Goal: Check status: Check status

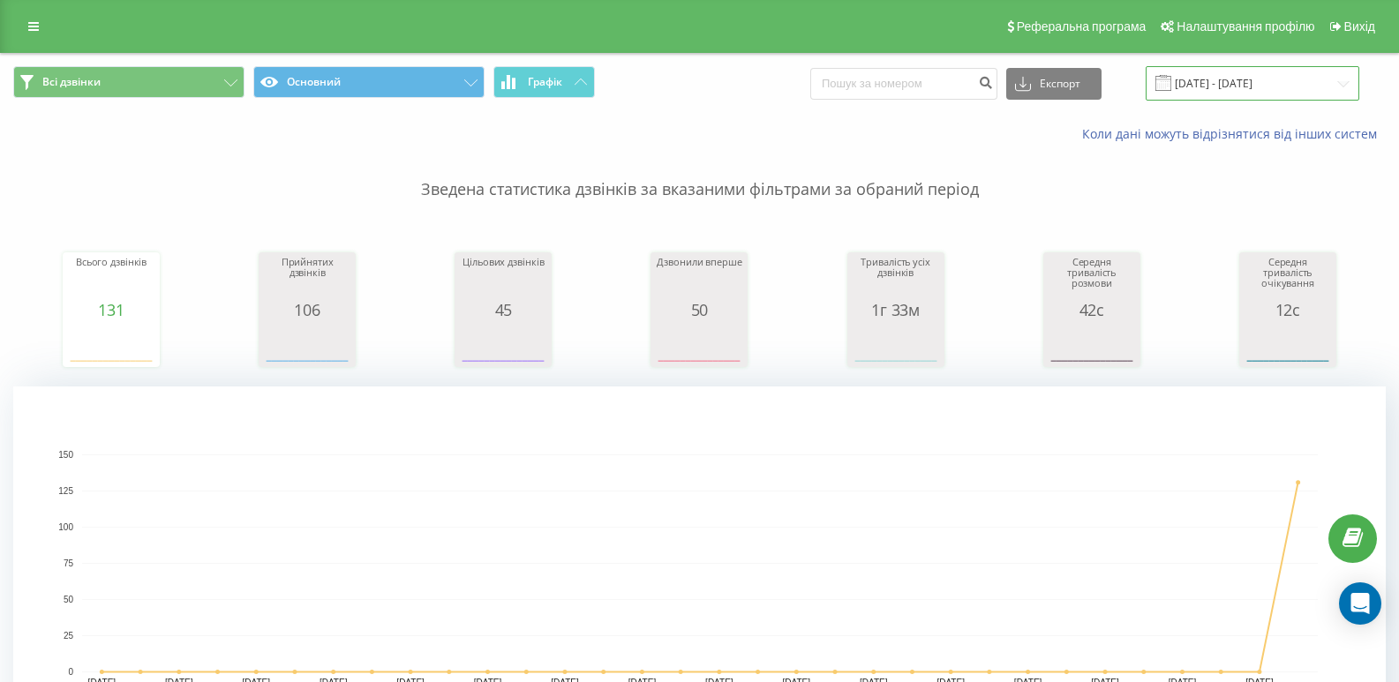
click at [1287, 97] on input "[DATE] - [DATE]" at bounding box center [1253, 83] width 214 height 34
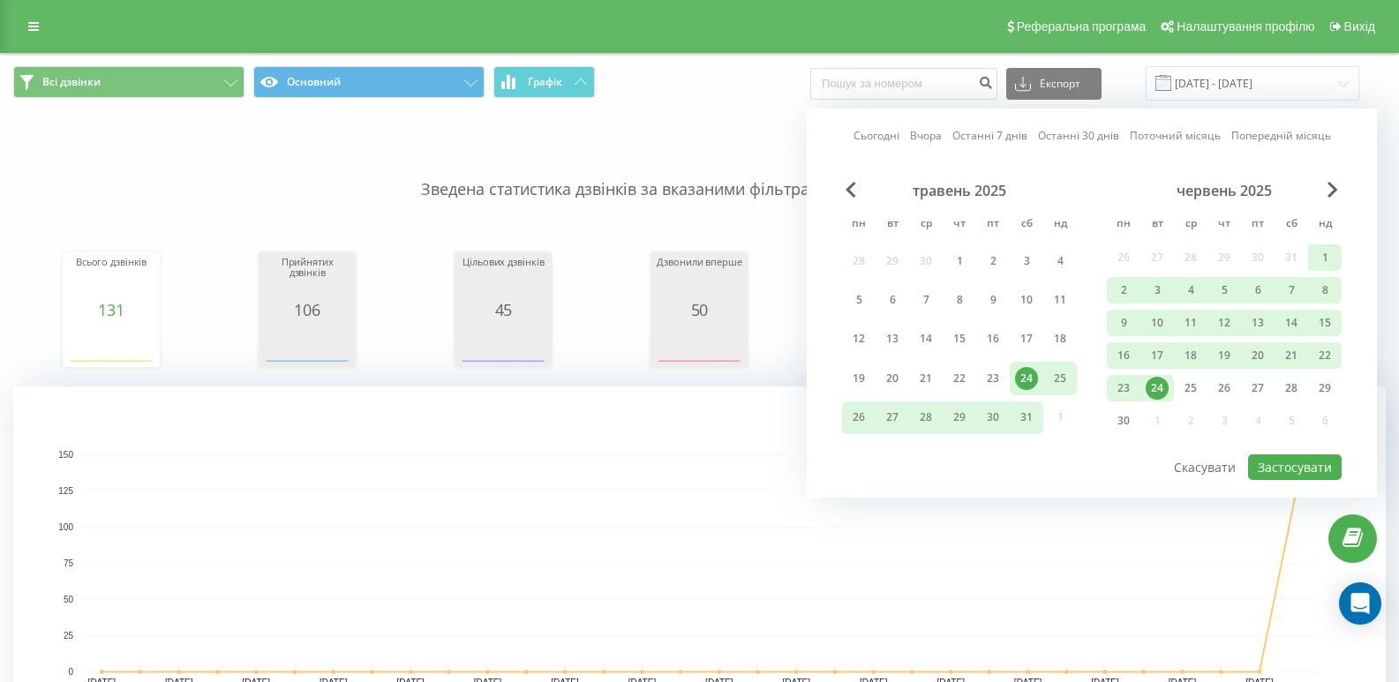
click at [1339, 207] on div "червень 2025 пн вт ср чт пт сб нд 26 27 28 29 30 31 1 2 3 4 5 6 7 8 9 10 11 12 …" at bounding box center [1224, 311] width 235 height 259
click at [1327, 192] on div "червень 2025" at bounding box center [1224, 191] width 235 height 18
click at [1334, 185] on span "Next Month" at bounding box center [1333, 190] width 11 height 16
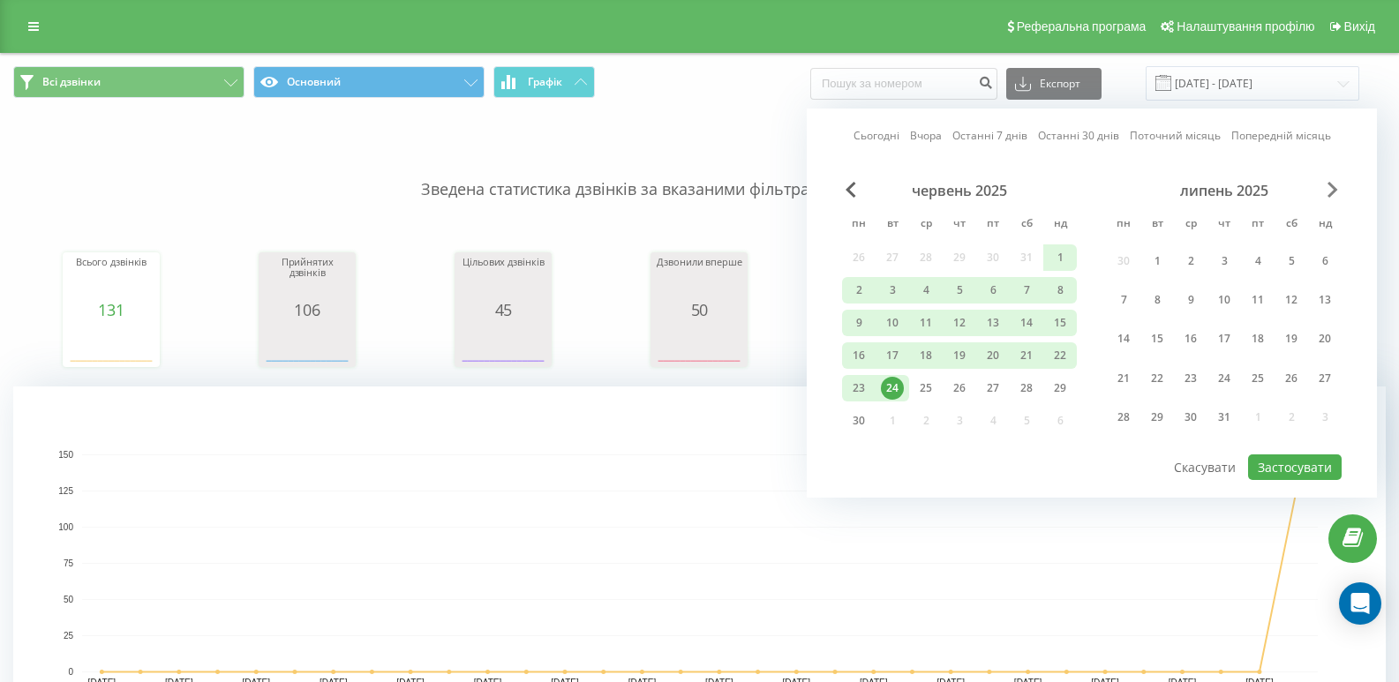
click at [1334, 185] on span "Next Month" at bounding box center [1333, 190] width 11 height 16
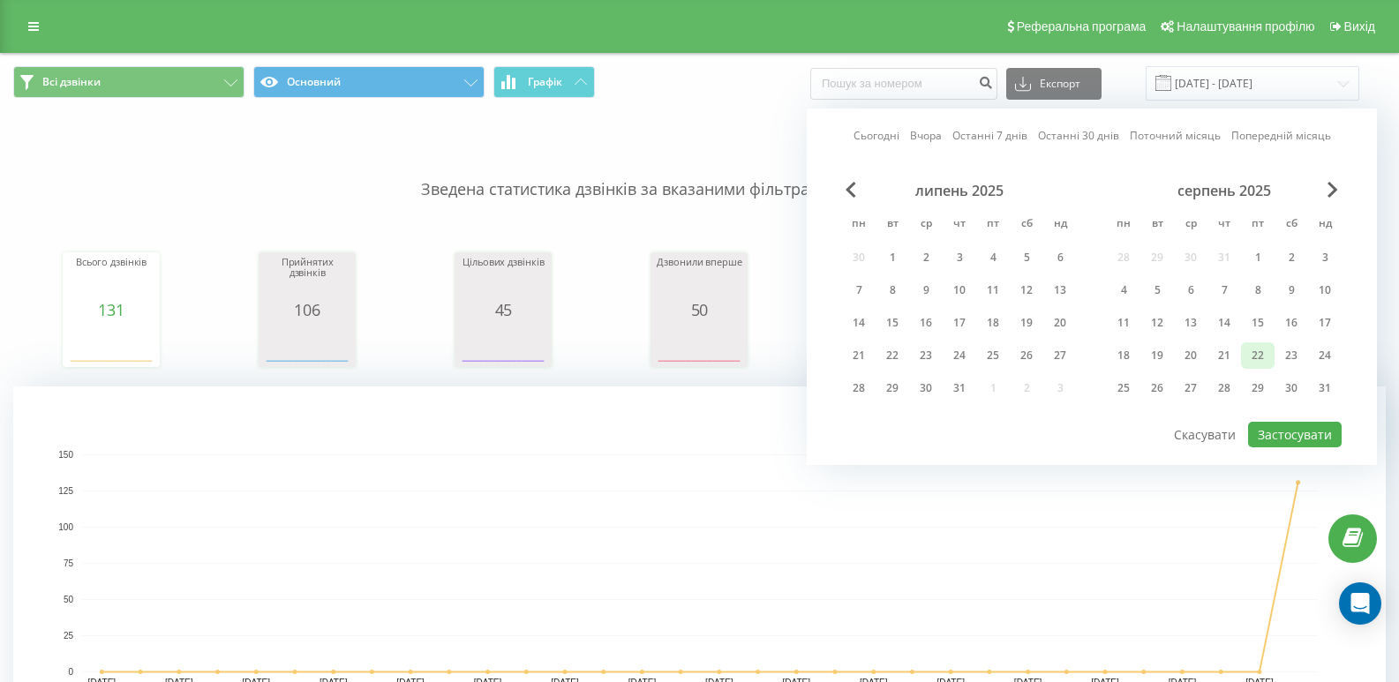
click at [1248, 355] on div "22" at bounding box center [1257, 355] width 23 height 23
click at [1277, 433] on button "Застосувати" at bounding box center [1295, 435] width 94 height 26
type input "[DATE] - [DATE]"
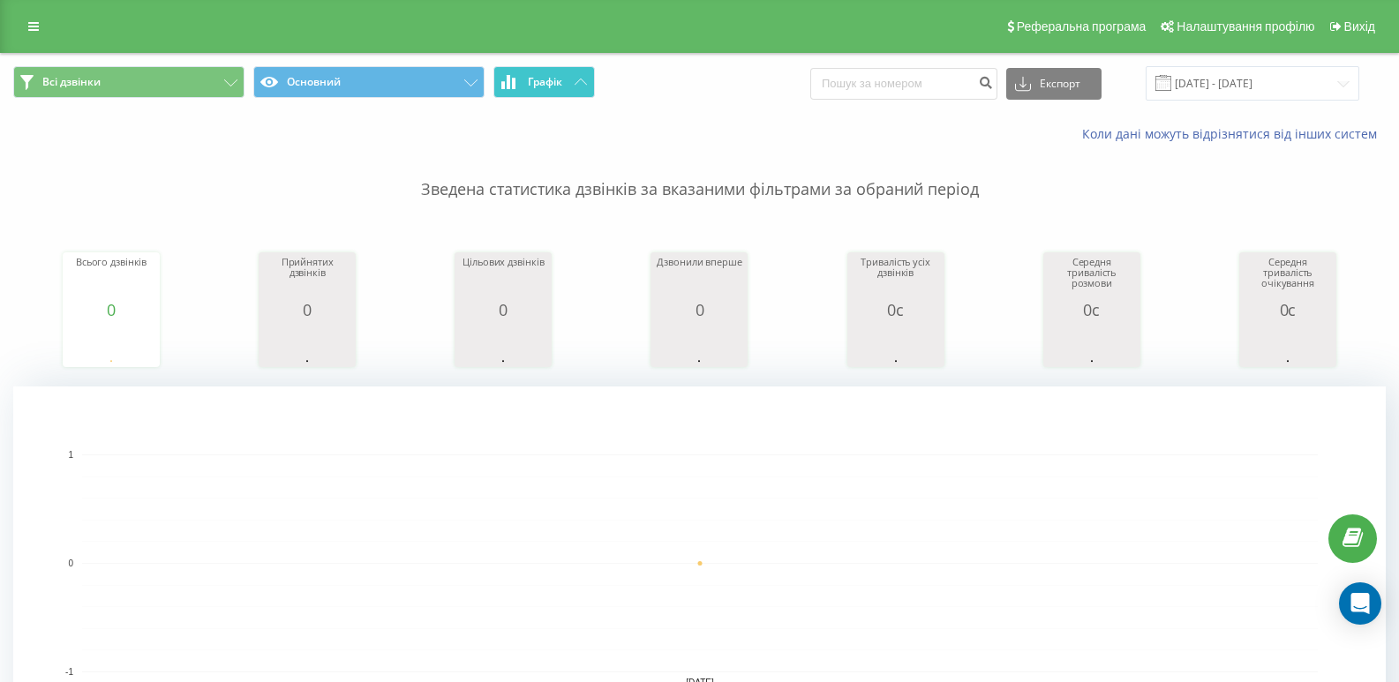
click at [560, 89] on button "Графік" at bounding box center [544, 82] width 102 height 32
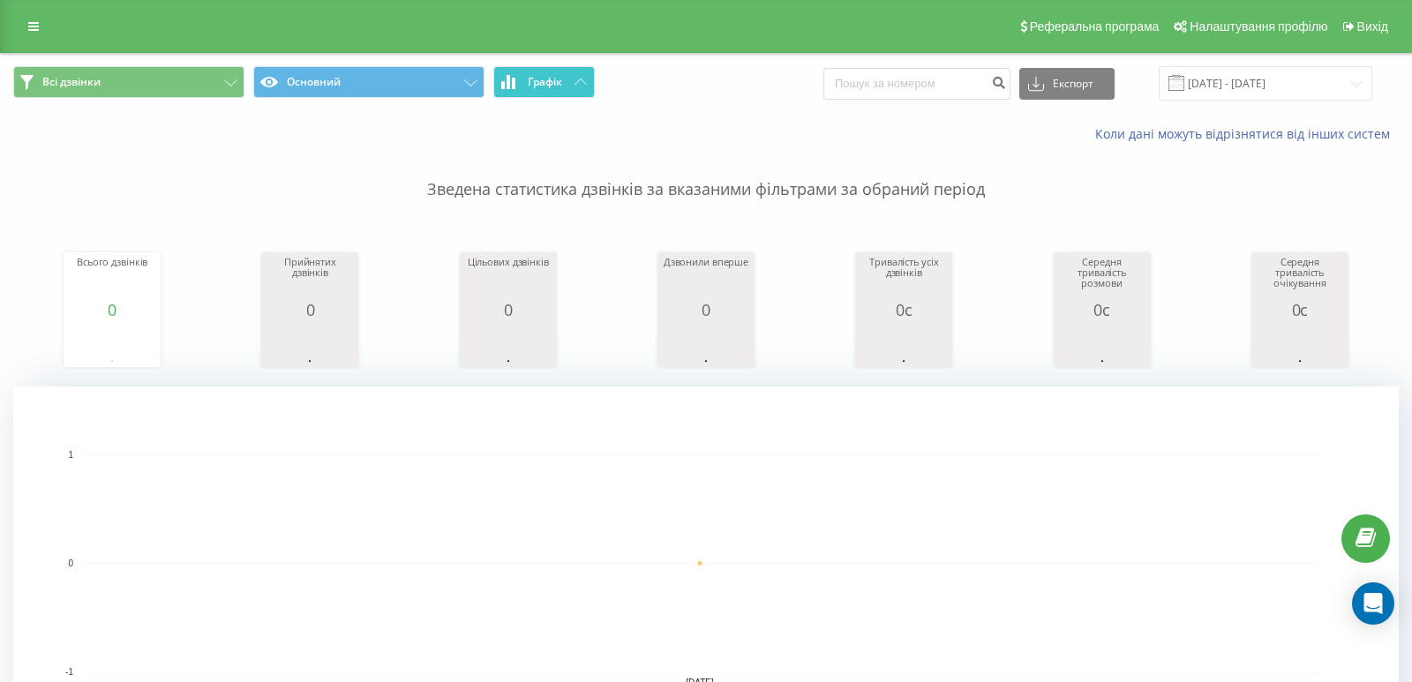
click at [560, 89] on button "Графік" at bounding box center [544, 82] width 102 height 32
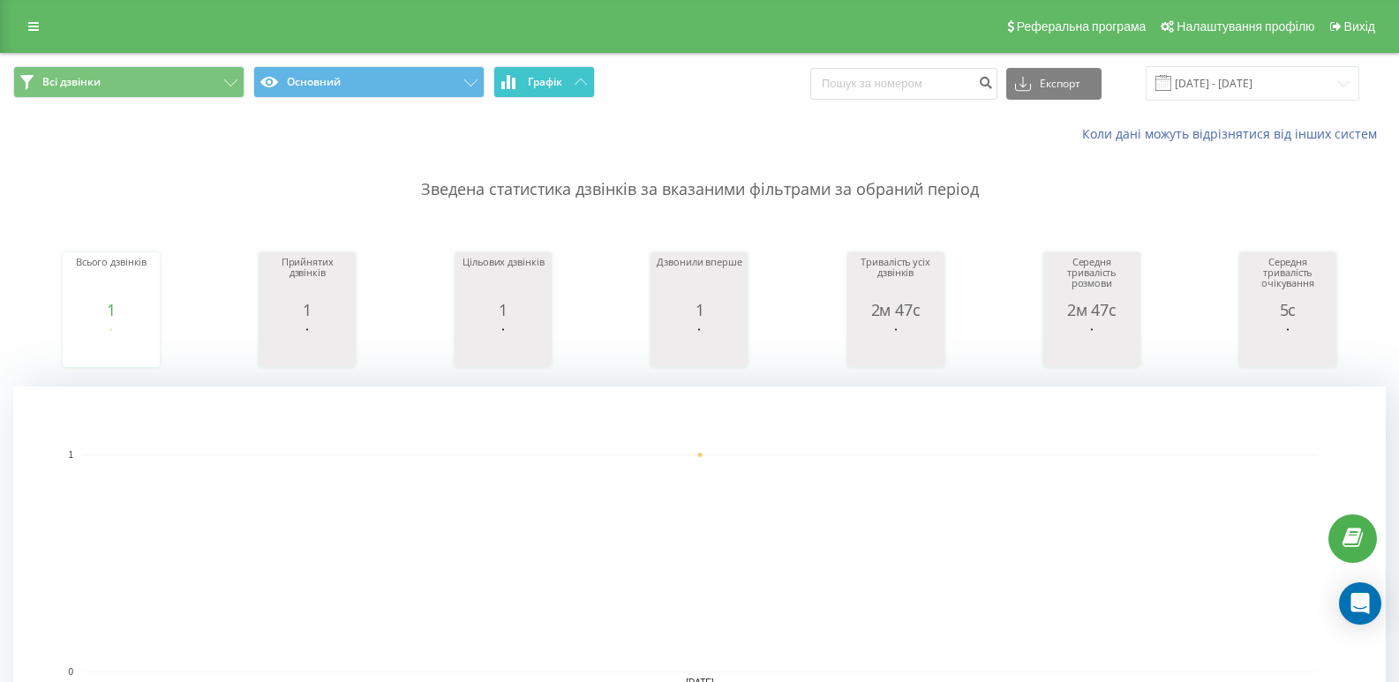
click at [584, 80] on icon at bounding box center [581, 82] width 12 height 6
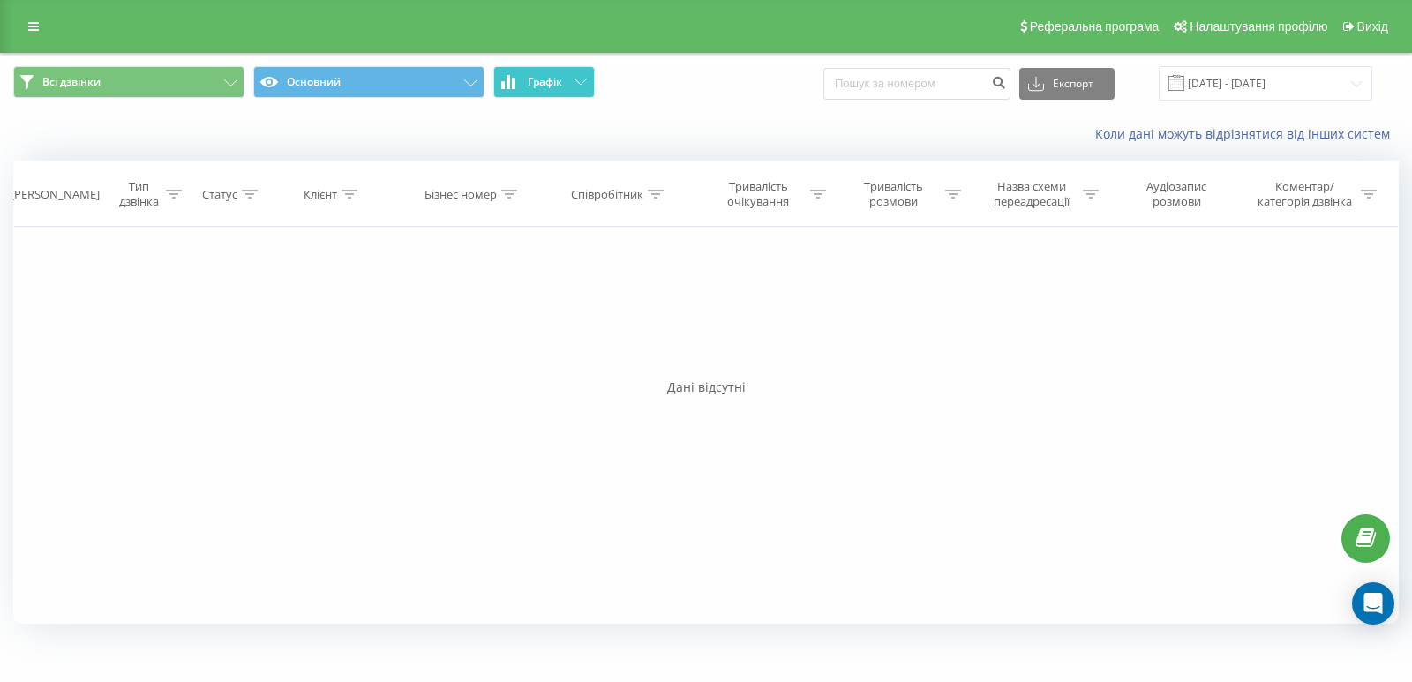
click at [584, 80] on icon at bounding box center [581, 82] width 12 height 6
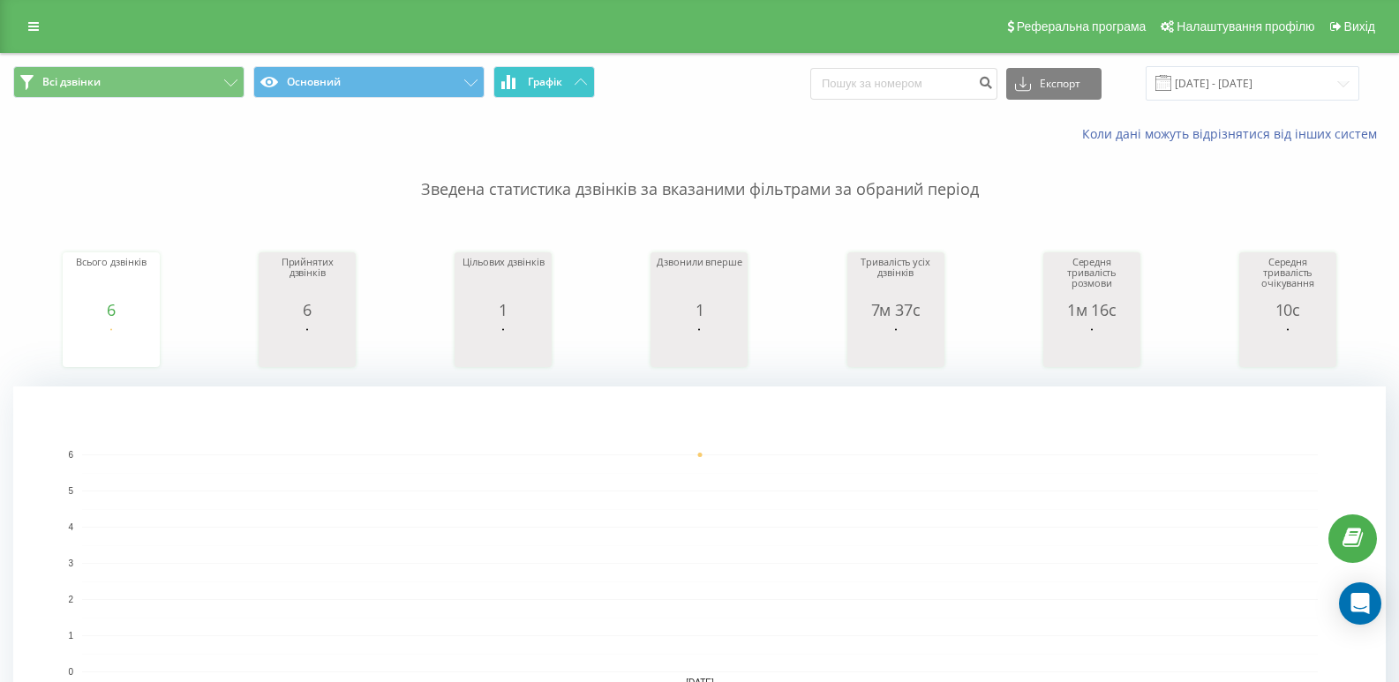
click at [559, 67] on button "Графік" at bounding box center [544, 82] width 102 height 32
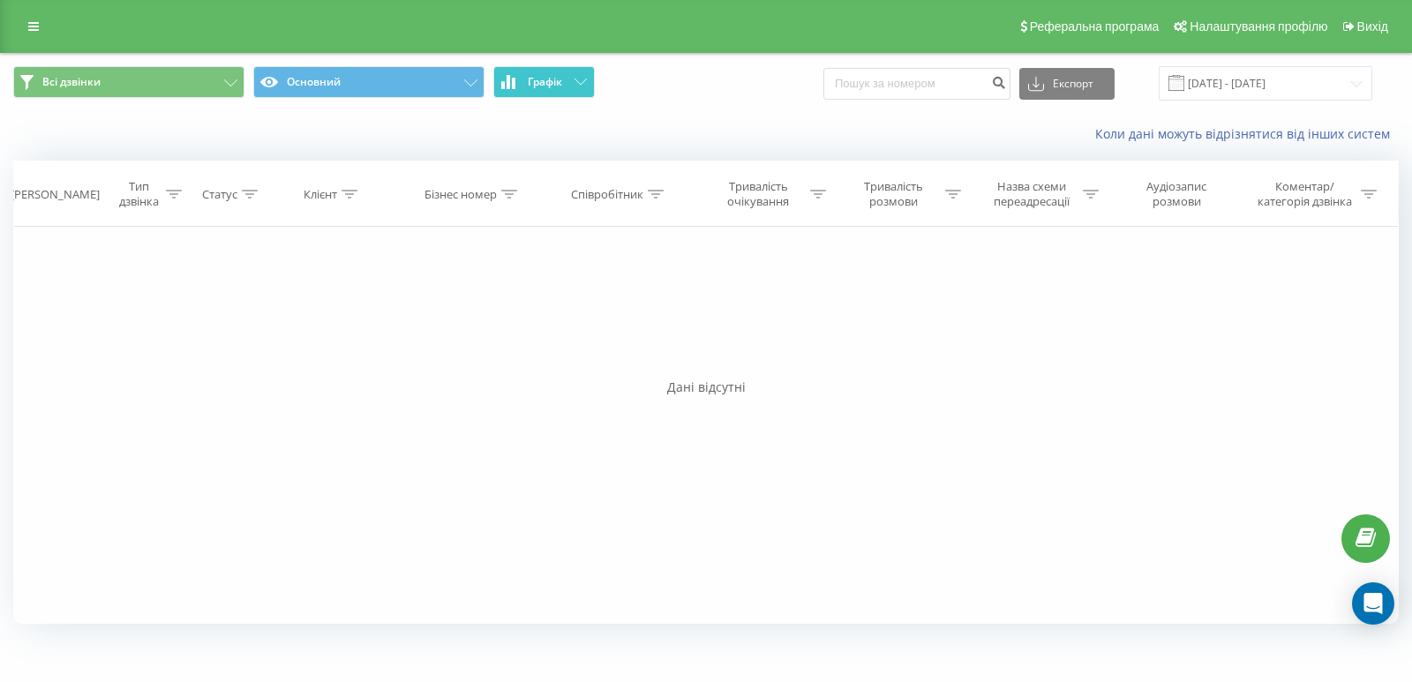
click at [559, 67] on button "Графік" at bounding box center [544, 82] width 102 height 32
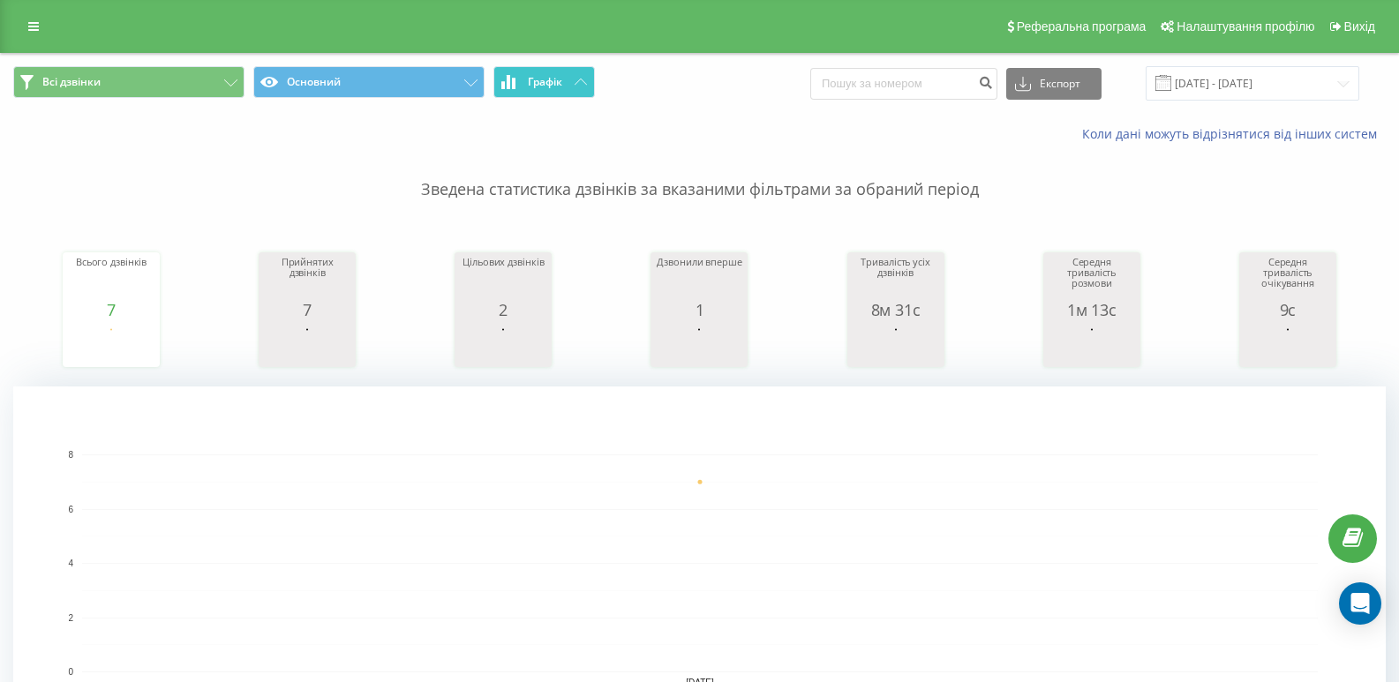
click at [562, 88] on span "Графік" at bounding box center [545, 82] width 34 height 12
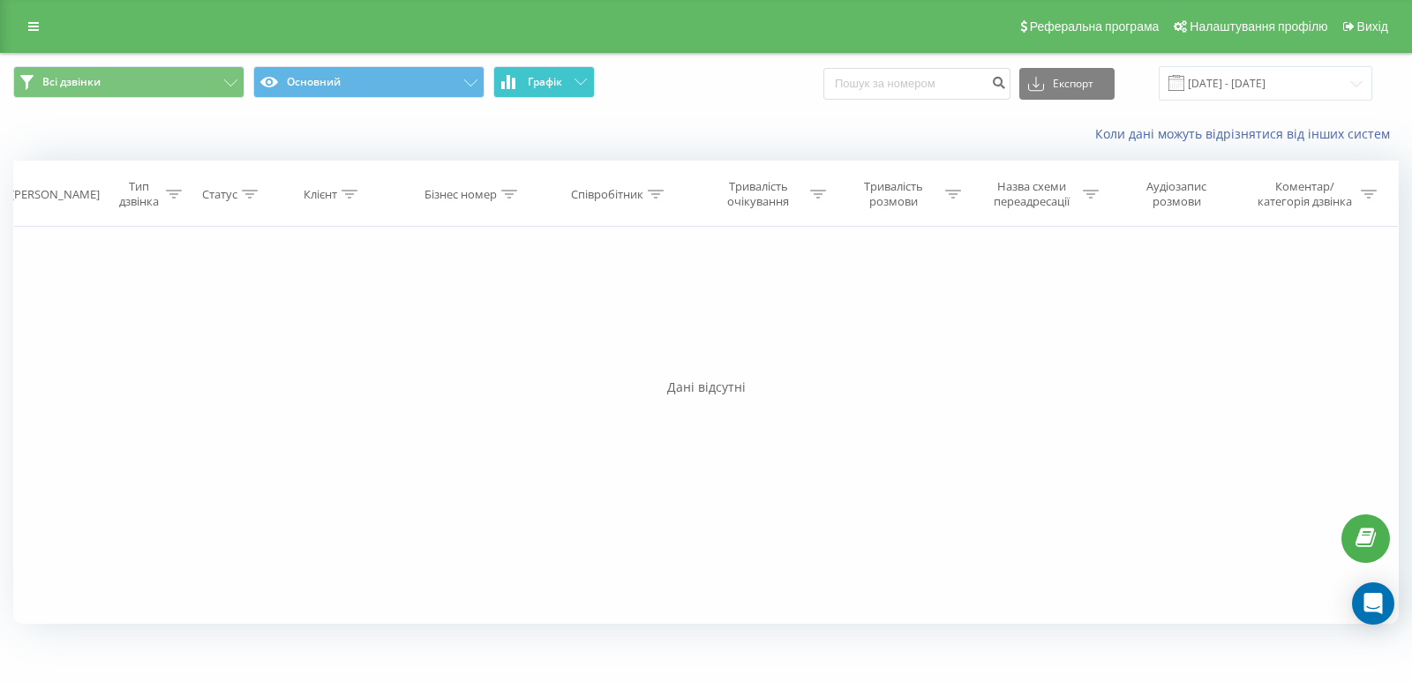
click at [562, 88] on span "Графік" at bounding box center [545, 82] width 34 height 12
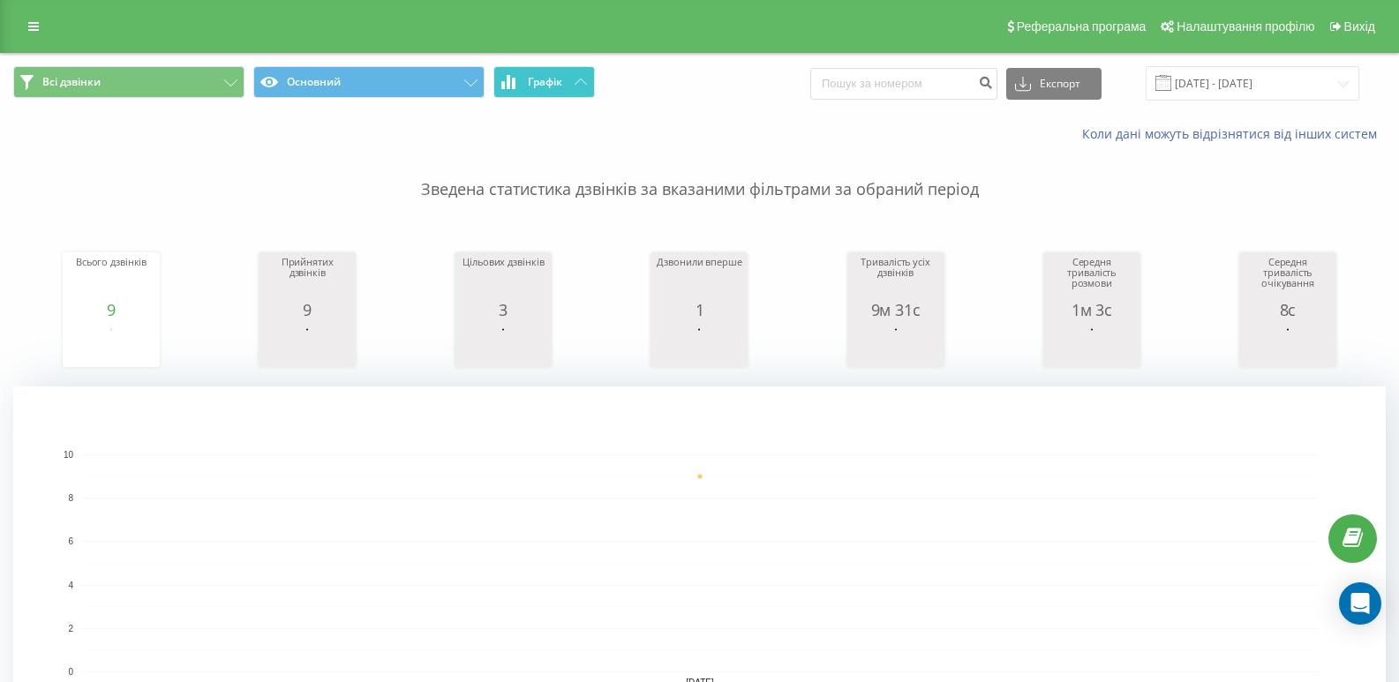
click at [557, 71] on button "Графік" at bounding box center [544, 82] width 102 height 32
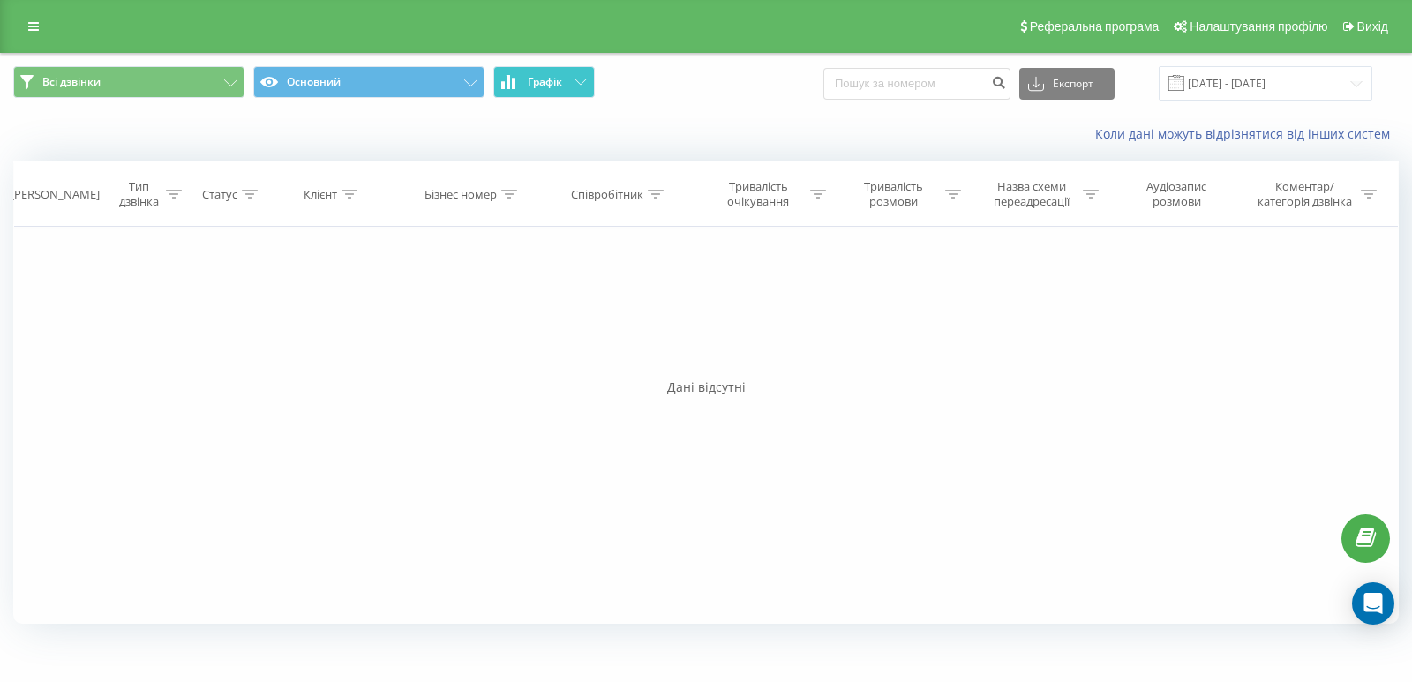
click at [557, 71] on button "Графік" at bounding box center [544, 82] width 102 height 32
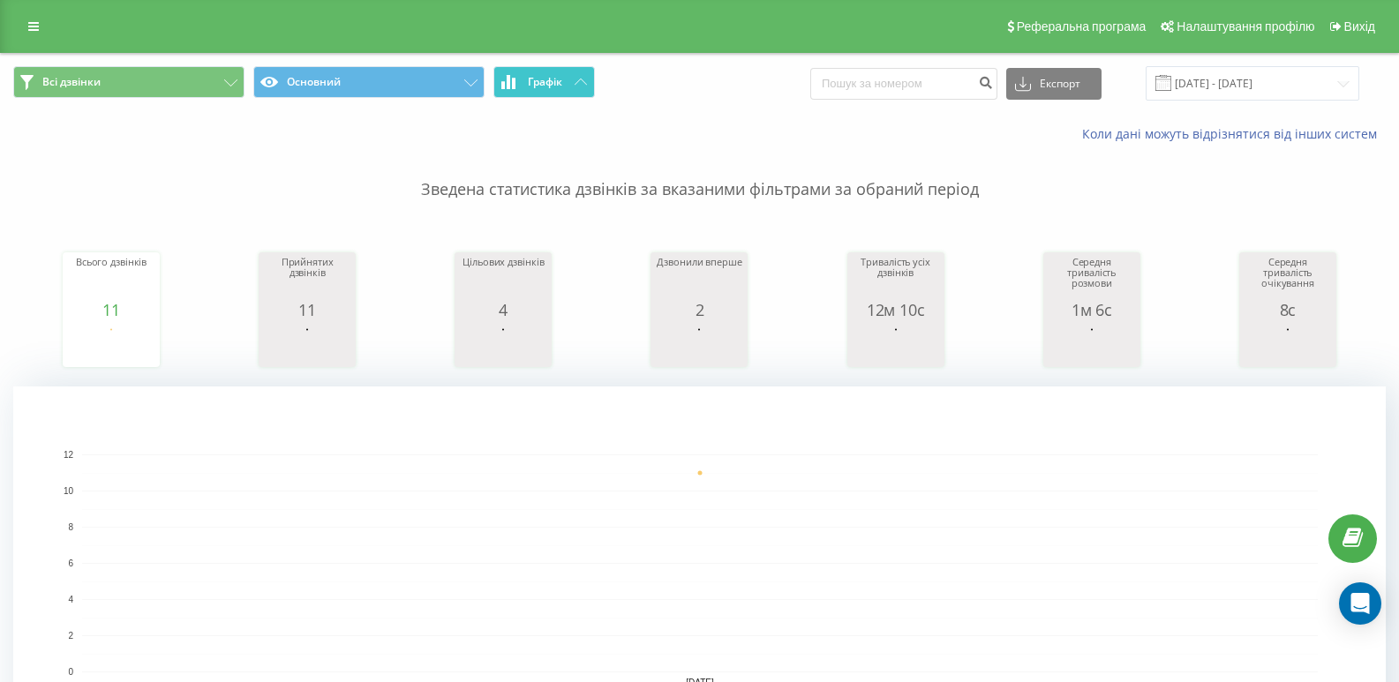
click at [541, 70] on button "Графік" at bounding box center [544, 82] width 102 height 32
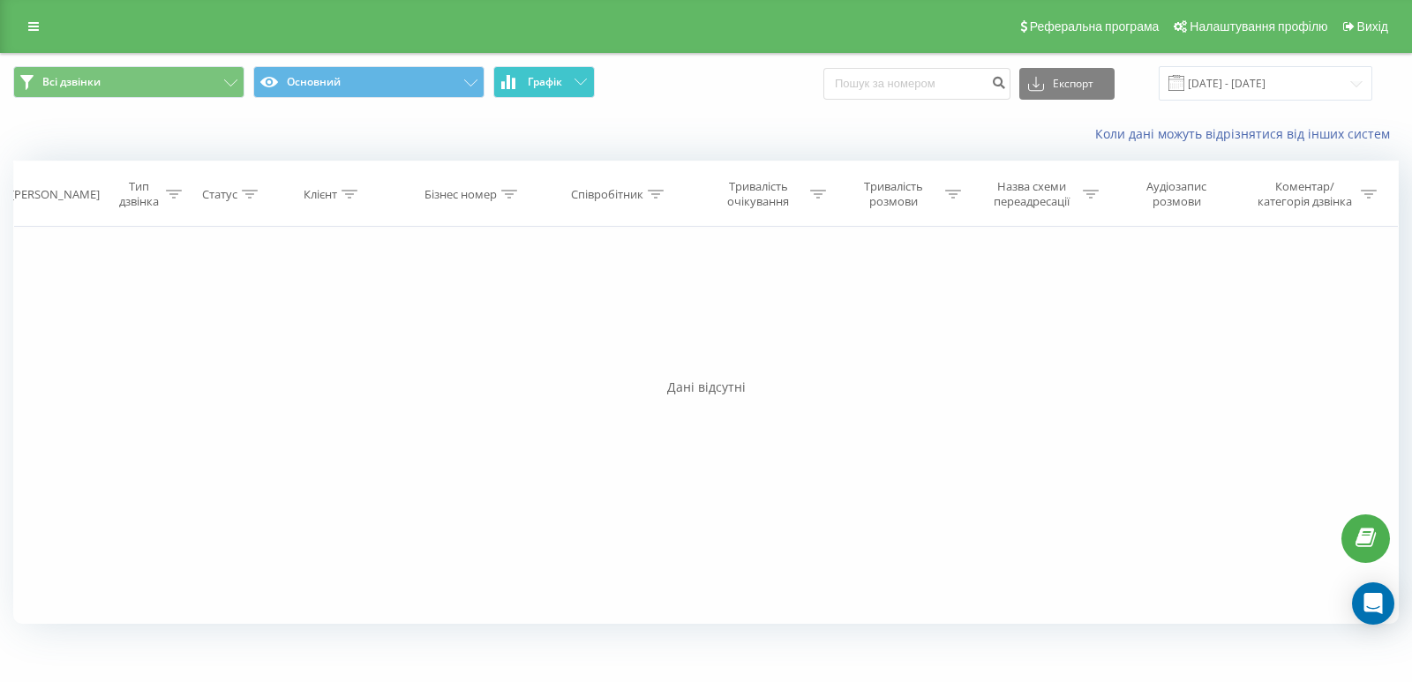
click at [541, 70] on button "Графік" at bounding box center [544, 82] width 102 height 32
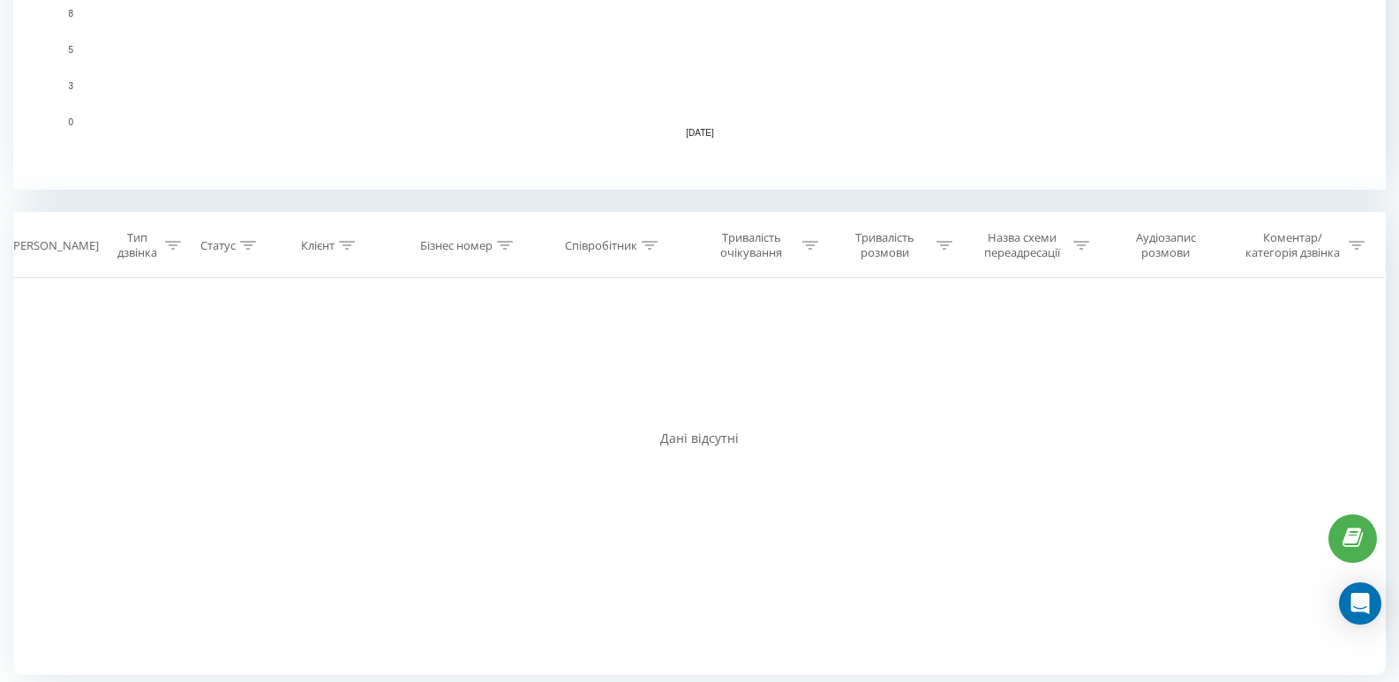
scroll to position [558, 0]
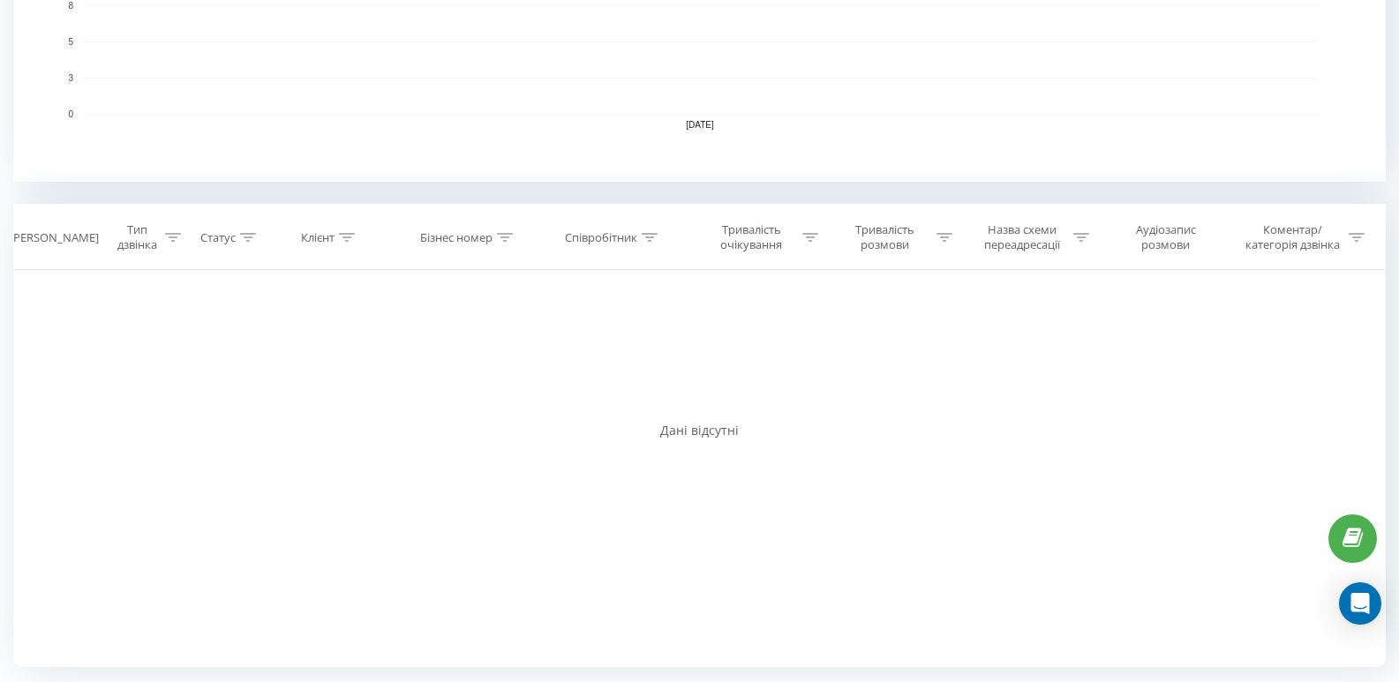
click at [508, 651] on div "Фільтрувати за умовою Дорівнює Введіть значення Скасувати OK Фільтрувати за умо…" at bounding box center [699, 468] width 1373 height 397
click at [489, 679] on div "Всі дзвінки Основний Графік Експорт .csv .xls .xlsx [DATE] - [DATE] Коли дані м…" at bounding box center [699, 88] width 1373 height 1185
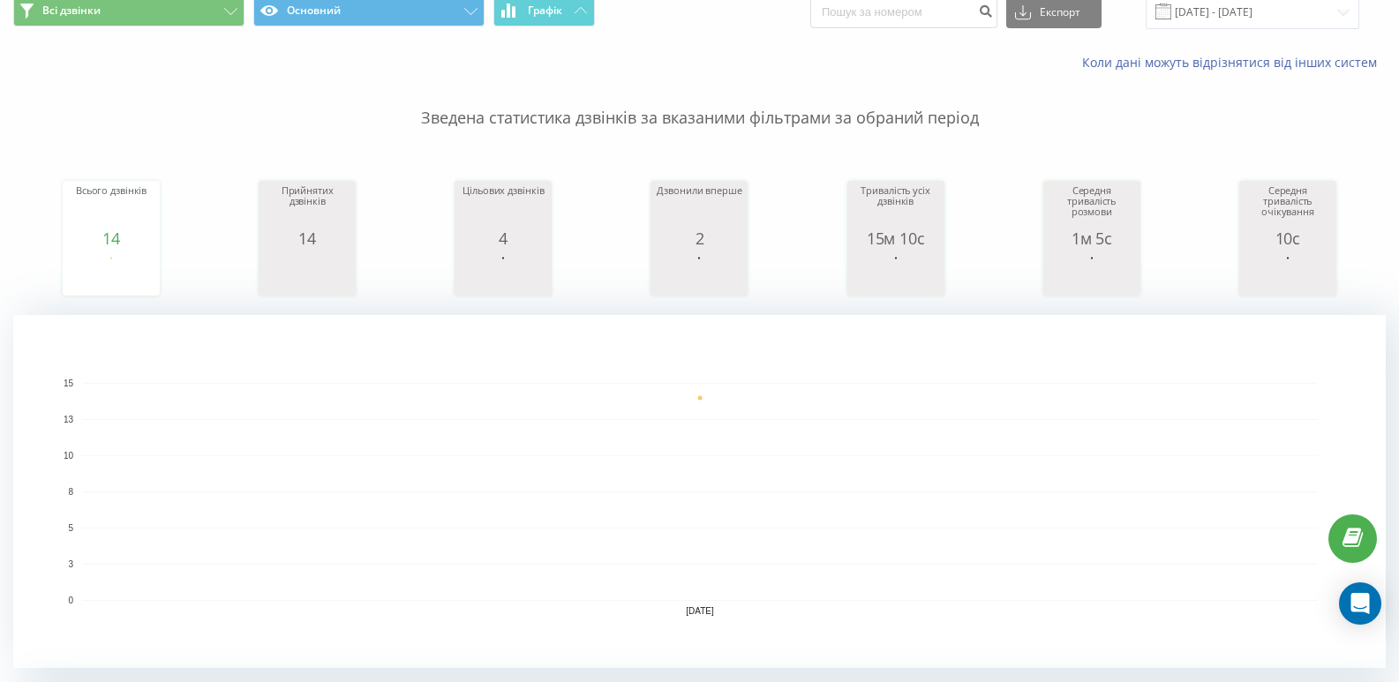
scroll to position [0, 0]
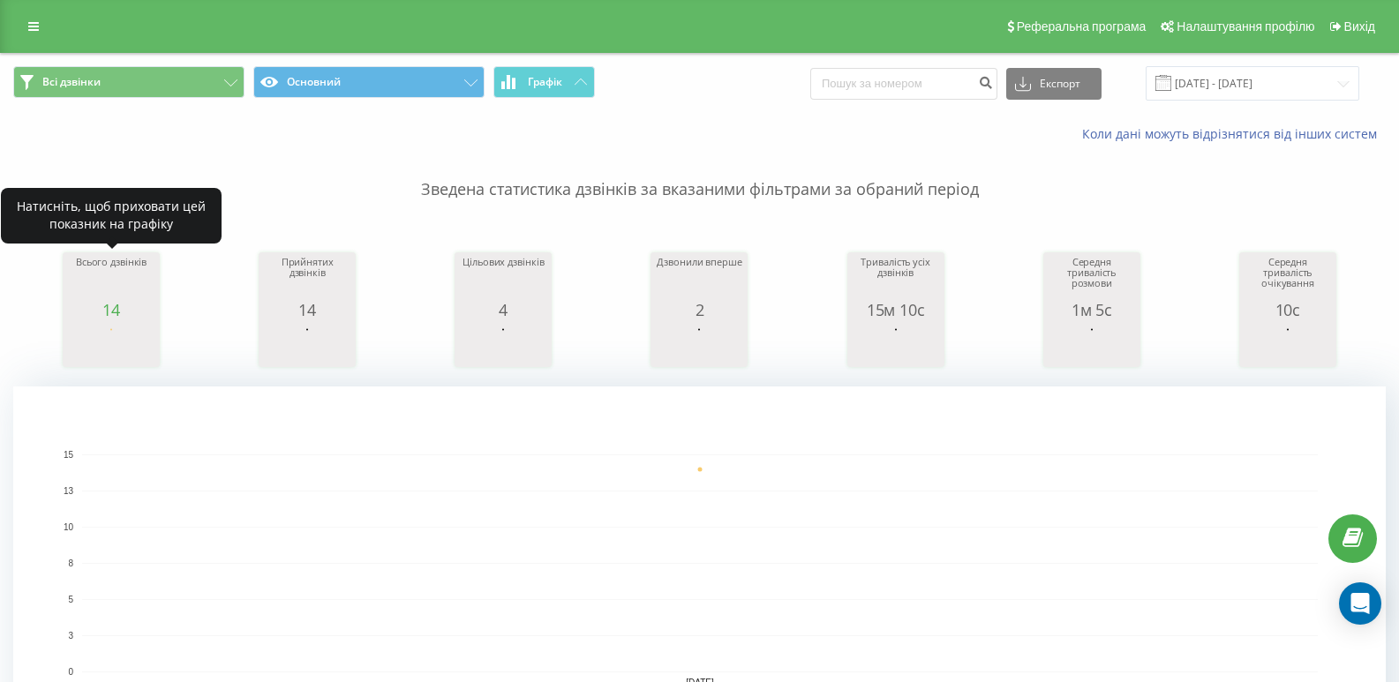
click at [116, 321] on icon "A chart." at bounding box center [111, 345] width 88 height 53
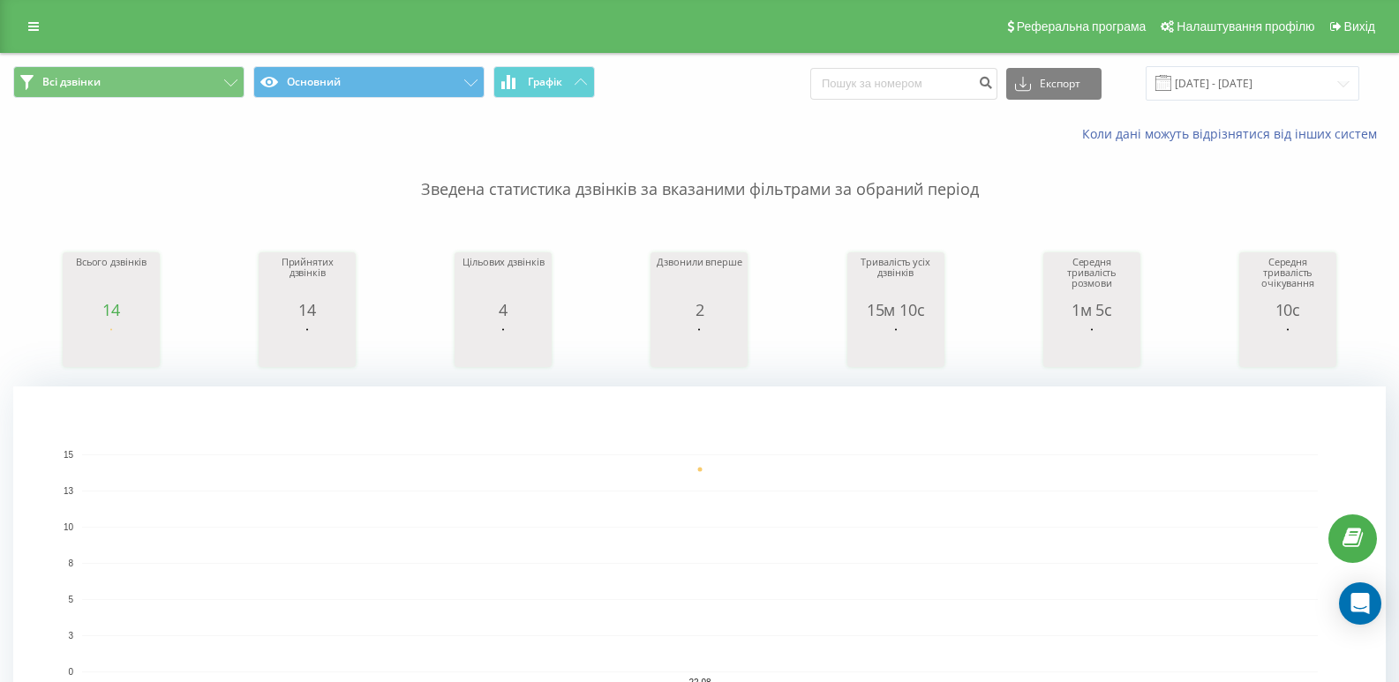
click at [561, 109] on div "Всі дзвінки Основний Графік Експорт .csv .xls .xlsx [DATE] - [DATE]" at bounding box center [699, 83] width 1397 height 59
click at [564, 96] on button "Графік" at bounding box center [544, 82] width 102 height 32
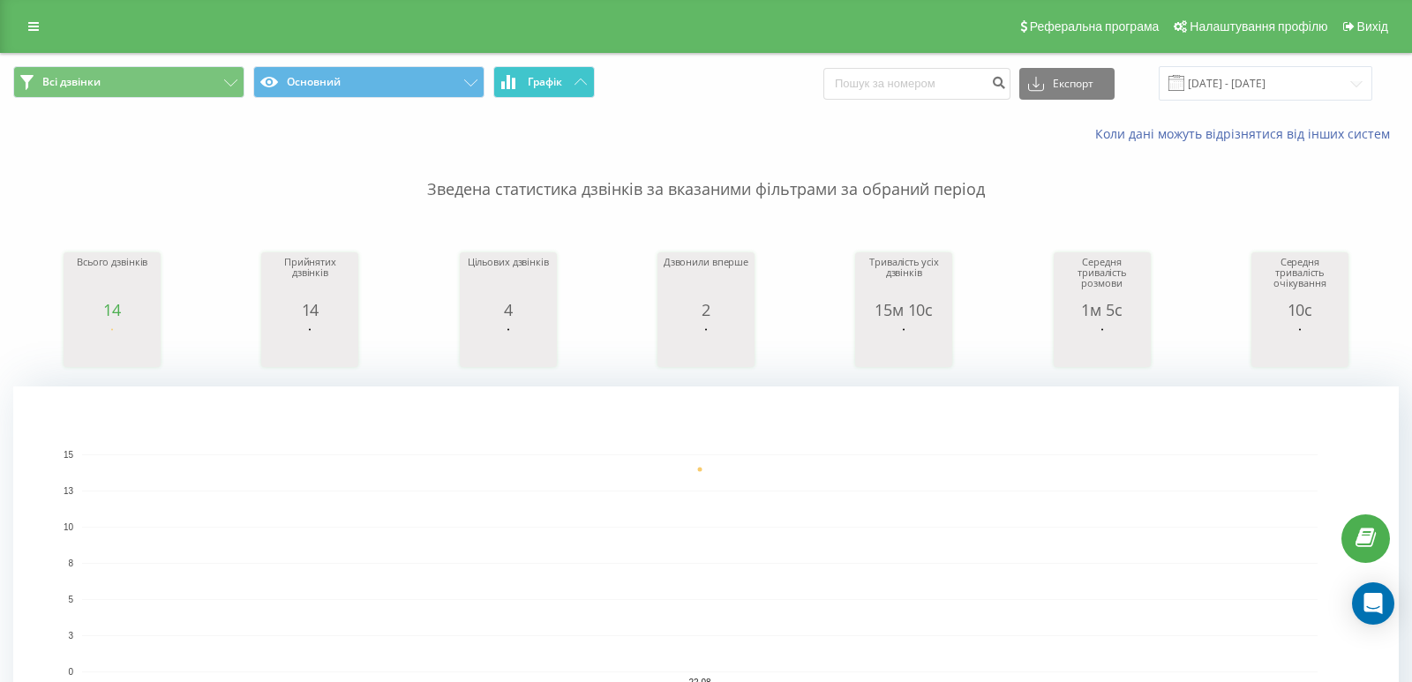
click at [564, 96] on button "Графік" at bounding box center [544, 82] width 102 height 32
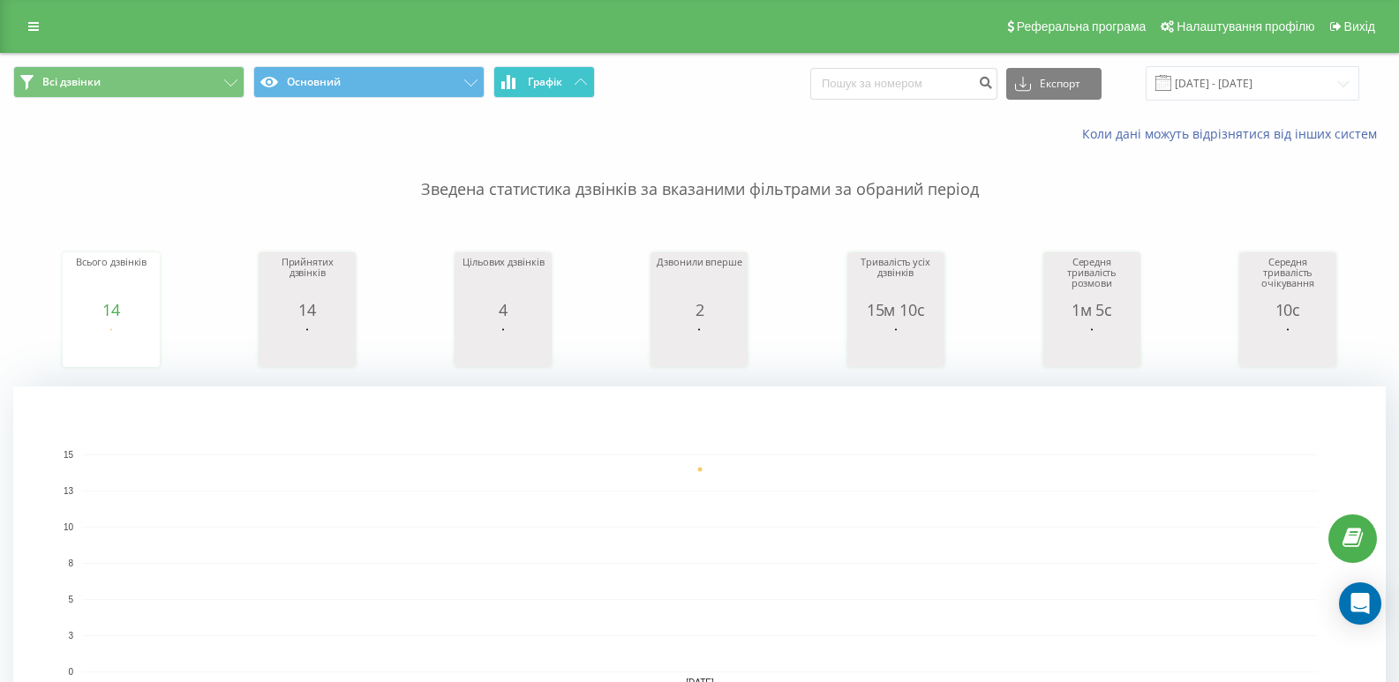
click at [522, 79] on button "Графік" at bounding box center [544, 82] width 102 height 32
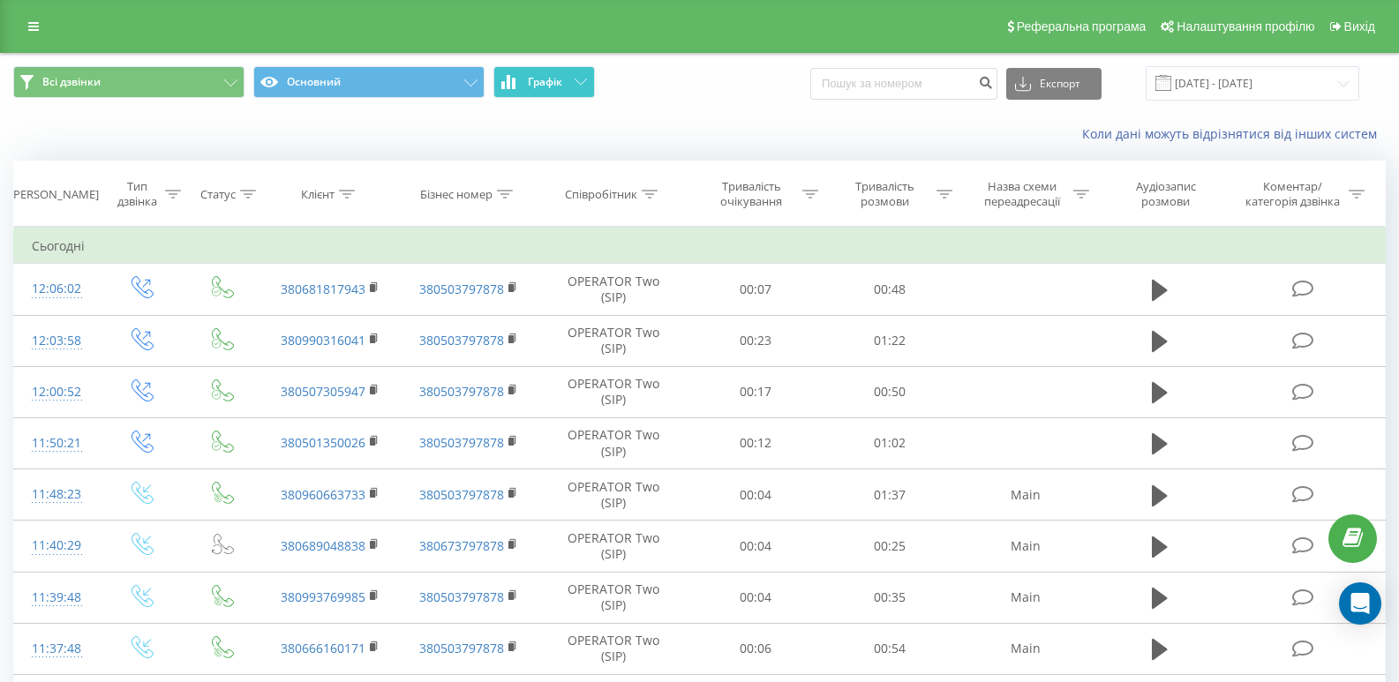
click at [522, 79] on button "Графік" at bounding box center [544, 82] width 102 height 32
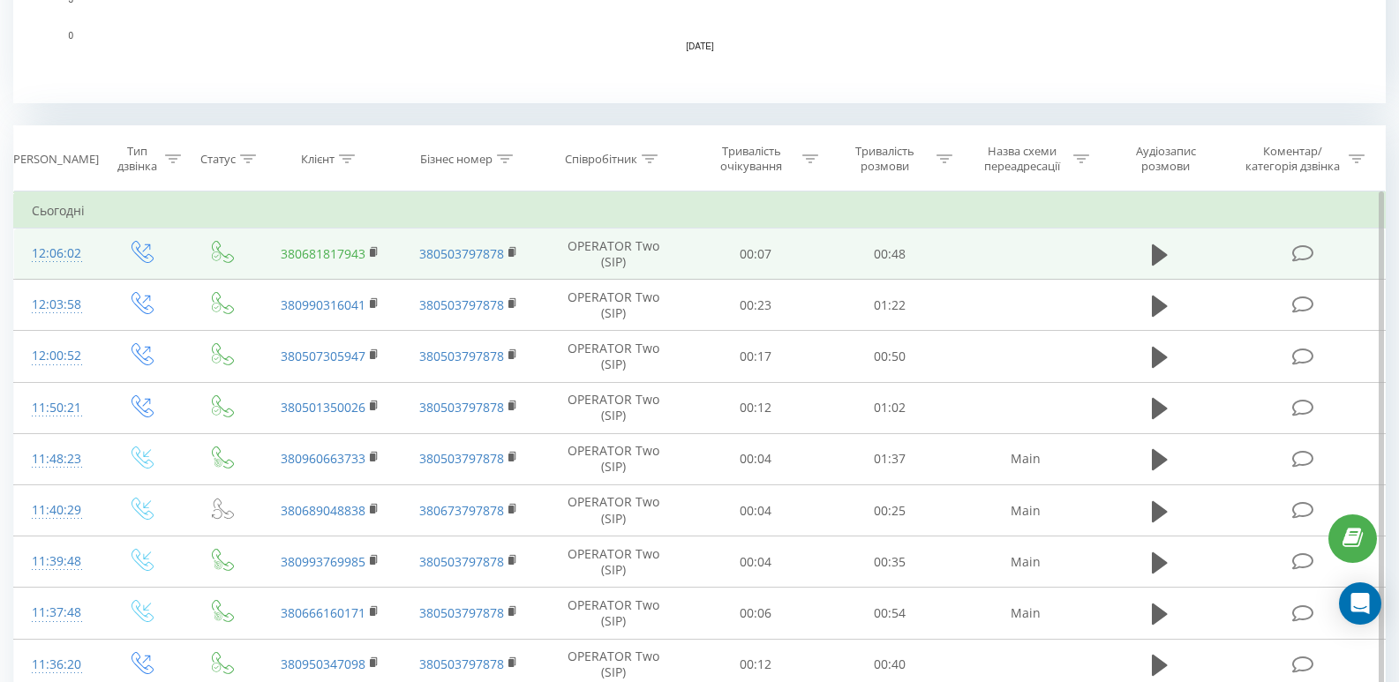
scroll to position [615, 0]
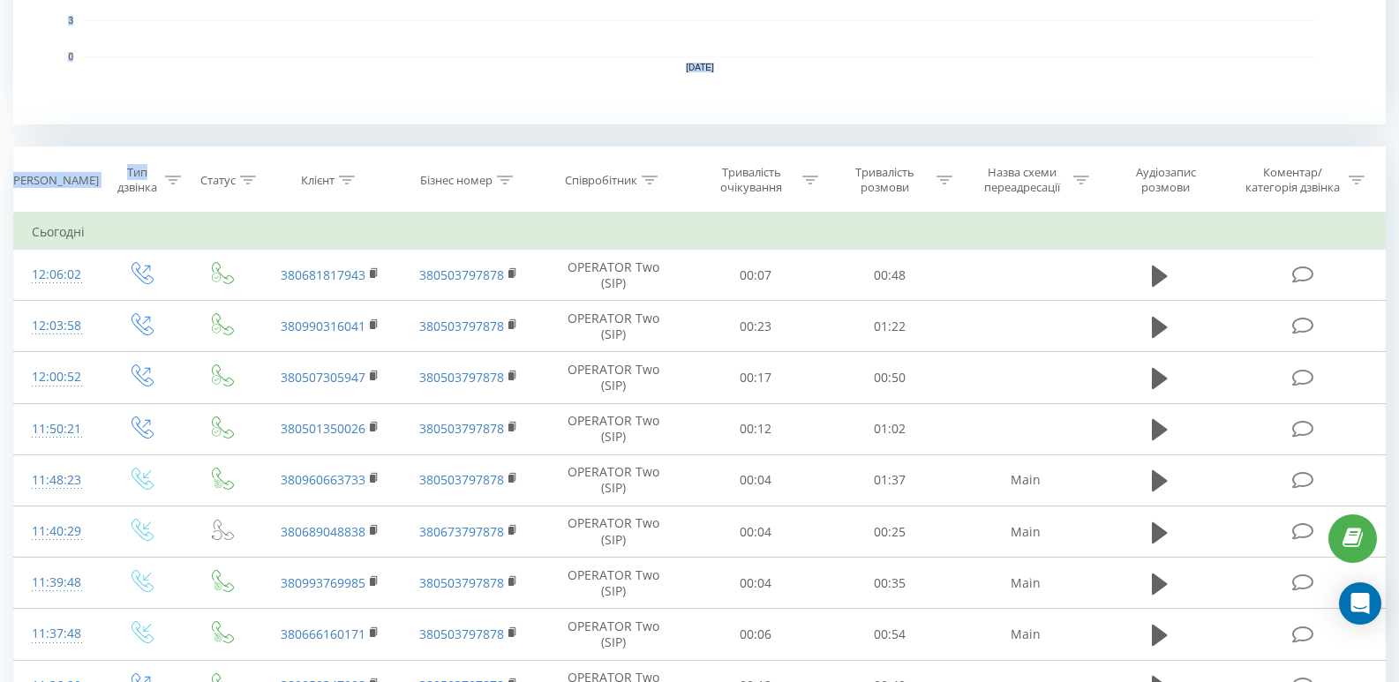
drag, startPoint x: 171, startPoint y: 153, endPoint x: 132, endPoint y: 100, distance: 65.7
click at [132, 96] on div "Всі дзвінки Основний Графік Експорт .csv .xls .xlsx [DATE] - [DATE] Коли дані м…" at bounding box center [699, 237] width 1373 height 1596
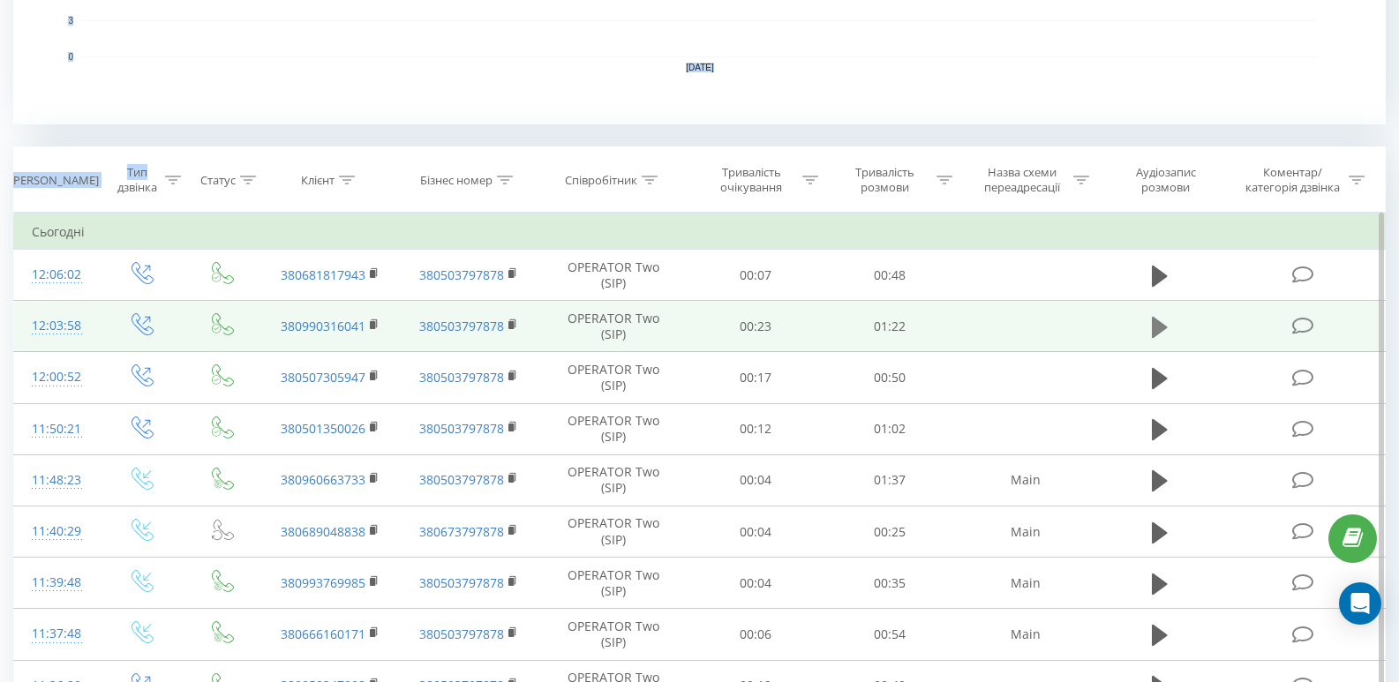
click at [1155, 335] on icon at bounding box center [1160, 327] width 16 height 21
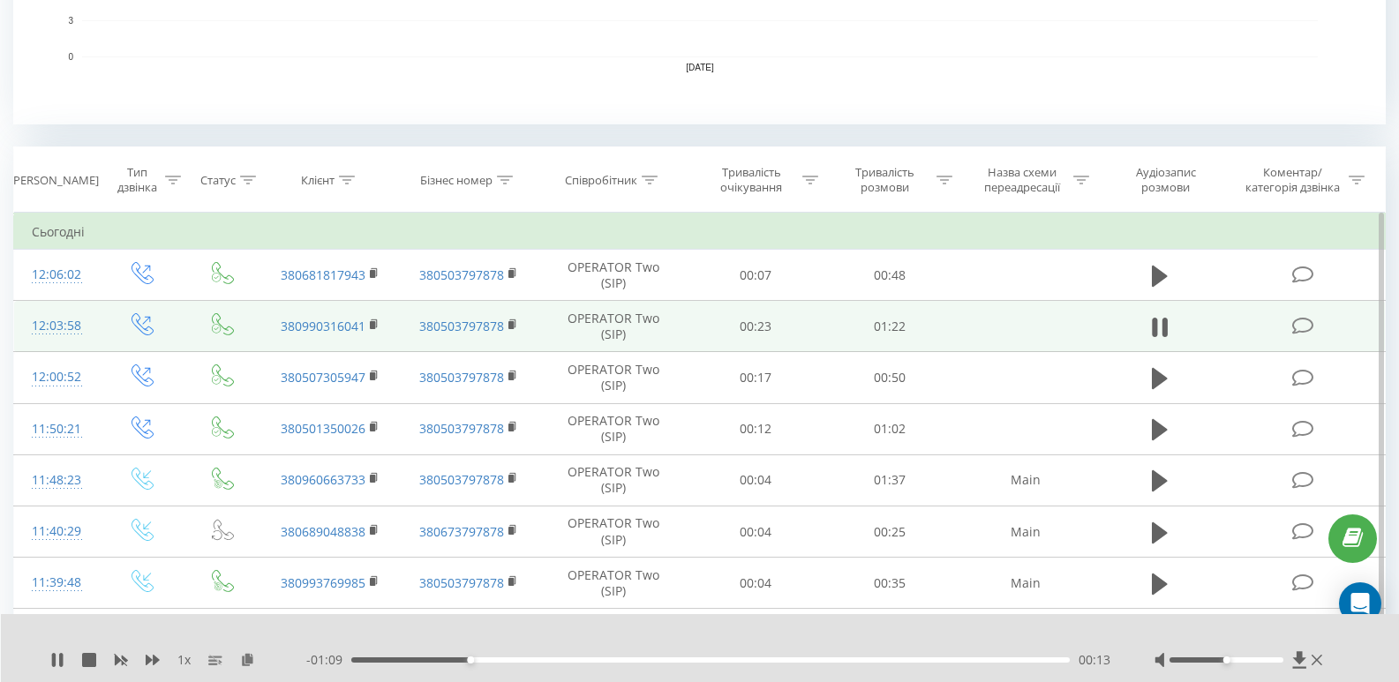
click at [507, 663] on div "- 01:09 00:13 00:13" at bounding box center [708, 660] width 804 height 18
click at [527, 659] on div "00:14" at bounding box center [710, 660] width 718 height 5
click at [705, 659] on div "00:44" at bounding box center [710, 660] width 718 height 5
click at [691, 660] on div "00:39" at bounding box center [710, 660] width 718 height 5
click at [659, 655] on div "- 00:42 00:39 00:39" at bounding box center [708, 660] width 804 height 18
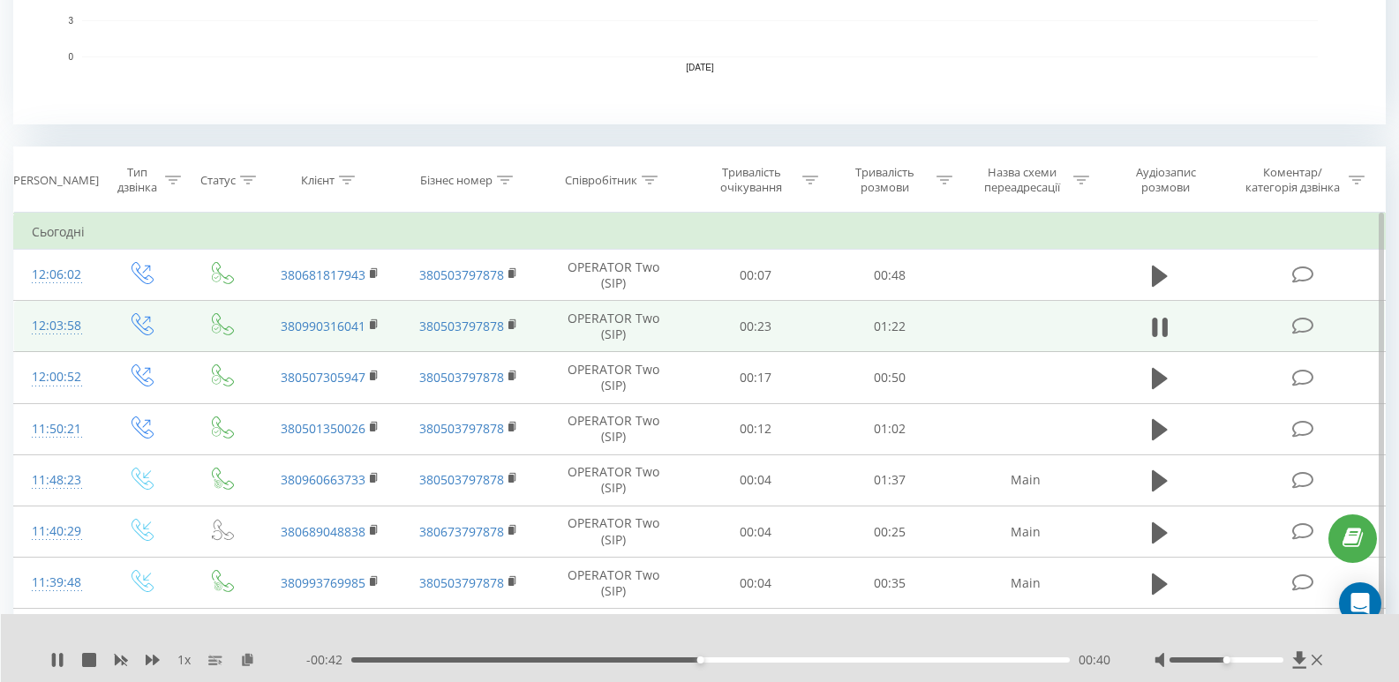
click at [660, 660] on div "00:40" at bounding box center [710, 660] width 718 height 5
click at [57, 657] on icon at bounding box center [57, 660] width 14 height 14
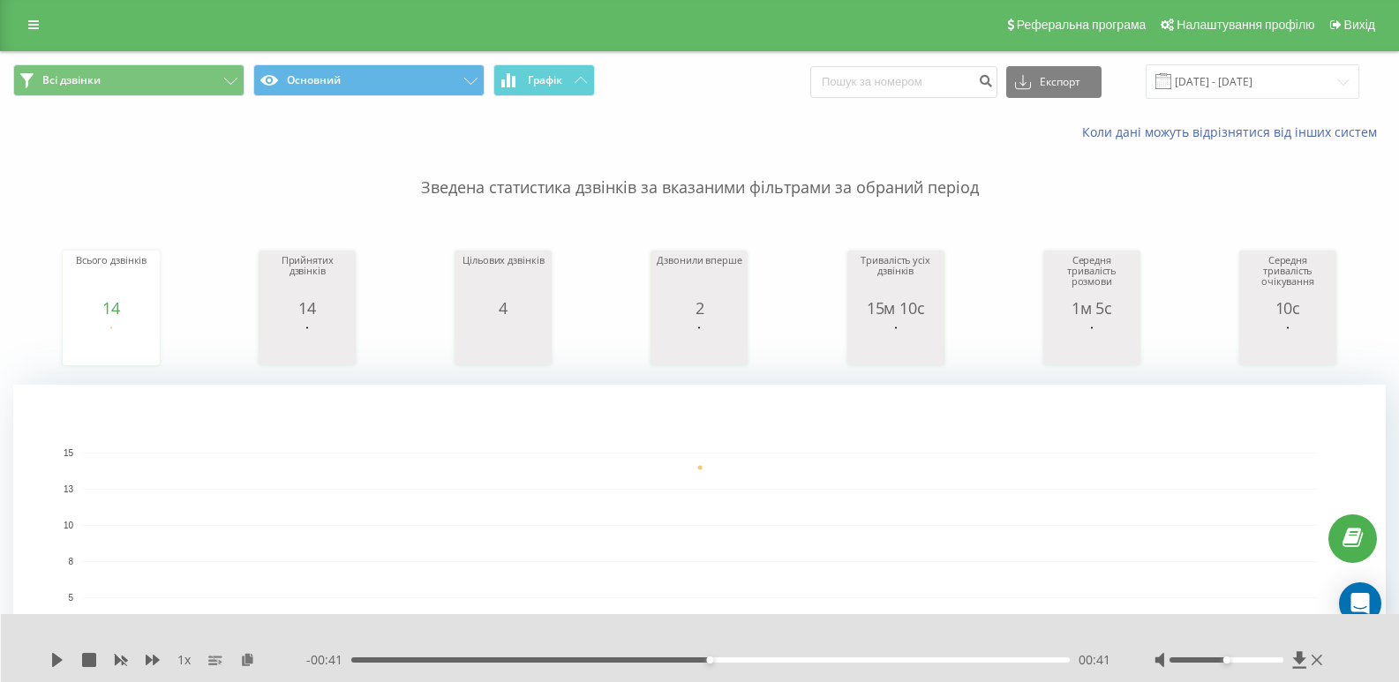
scroll to position [0, 0]
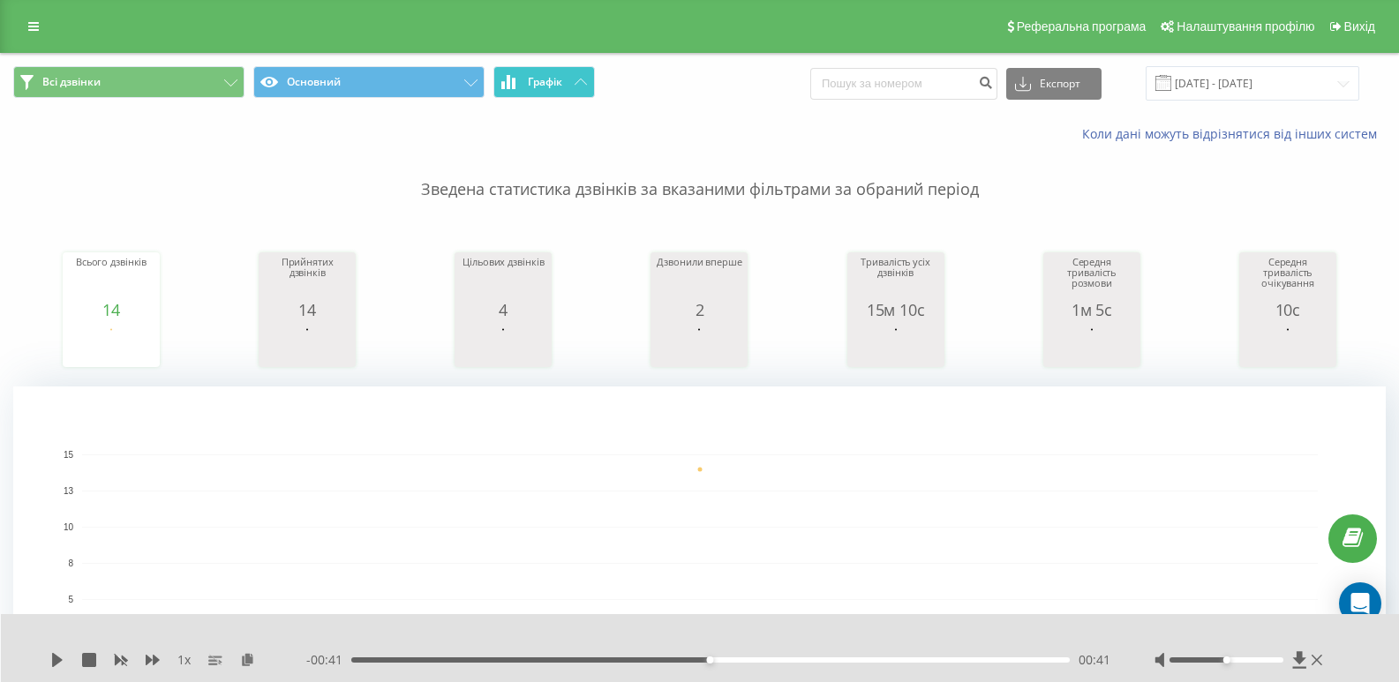
click at [528, 84] on span "Графік" at bounding box center [545, 82] width 34 height 12
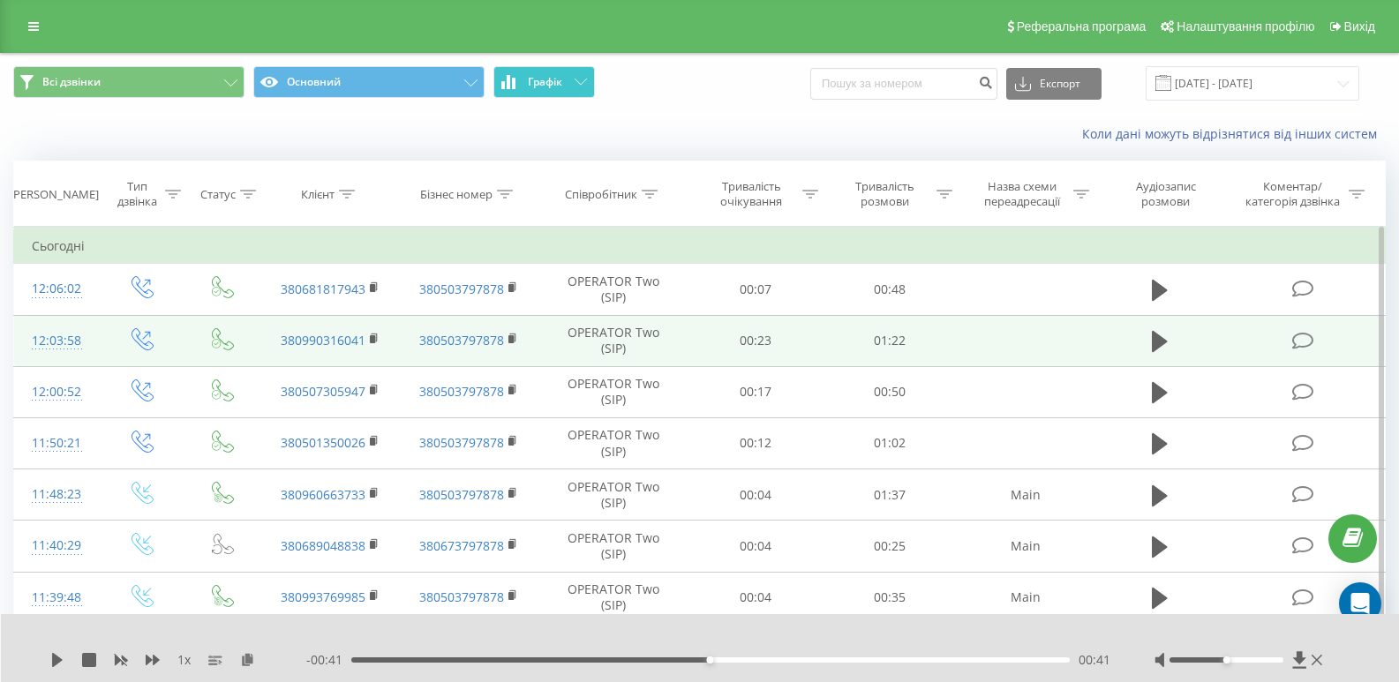
click at [529, 84] on span "Графік" at bounding box center [545, 82] width 34 height 12
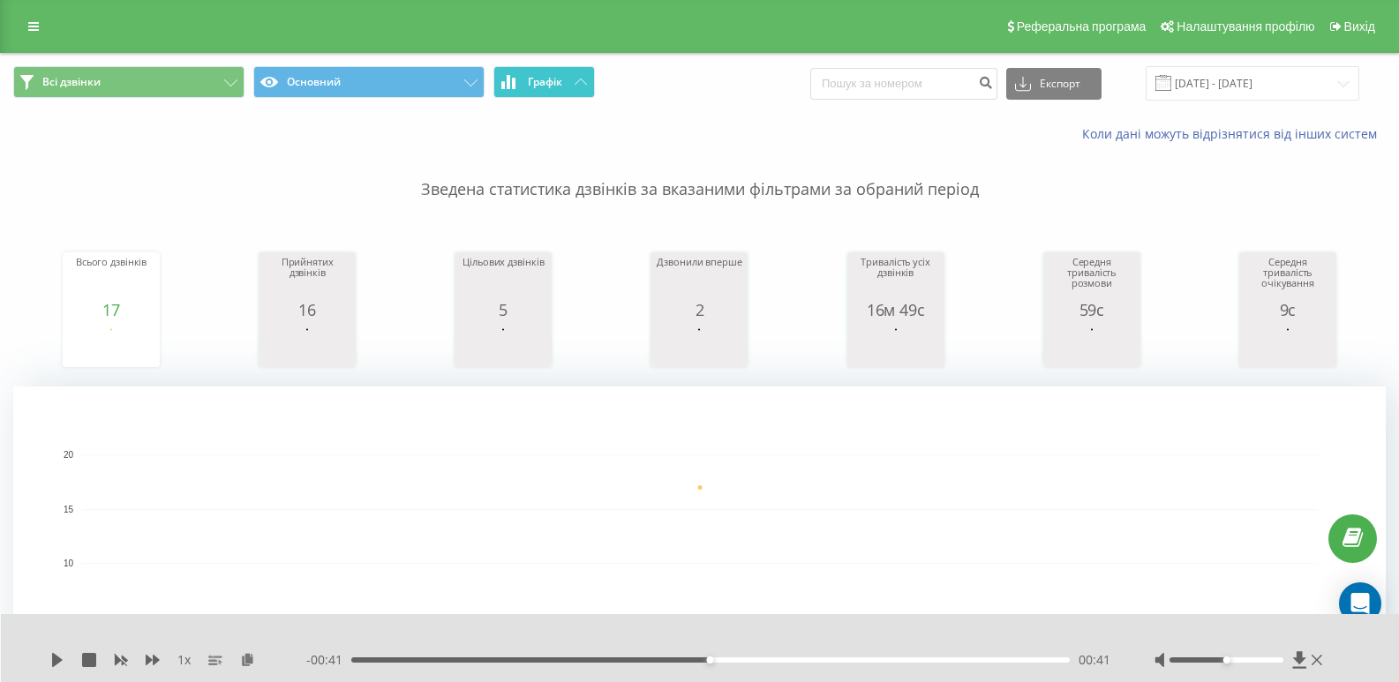
click at [526, 79] on button "Графік" at bounding box center [544, 82] width 102 height 32
click at [551, 87] on span "Графік" at bounding box center [545, 82] width 34 height 12
click at [537, 91] on button "Графік" at bounding box center [544, 82] width 102 height 32
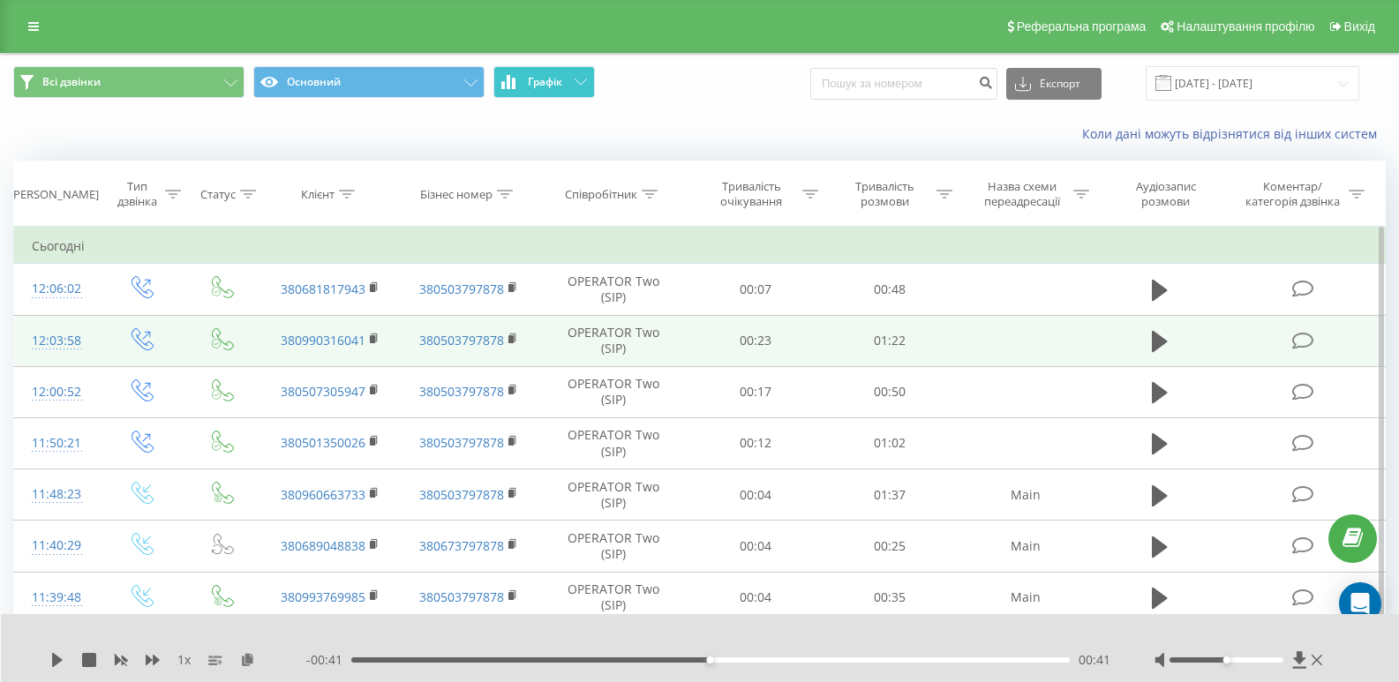
click at [537, 89] on button "Графік" at bounding box center [544, 82] width 102 height 32
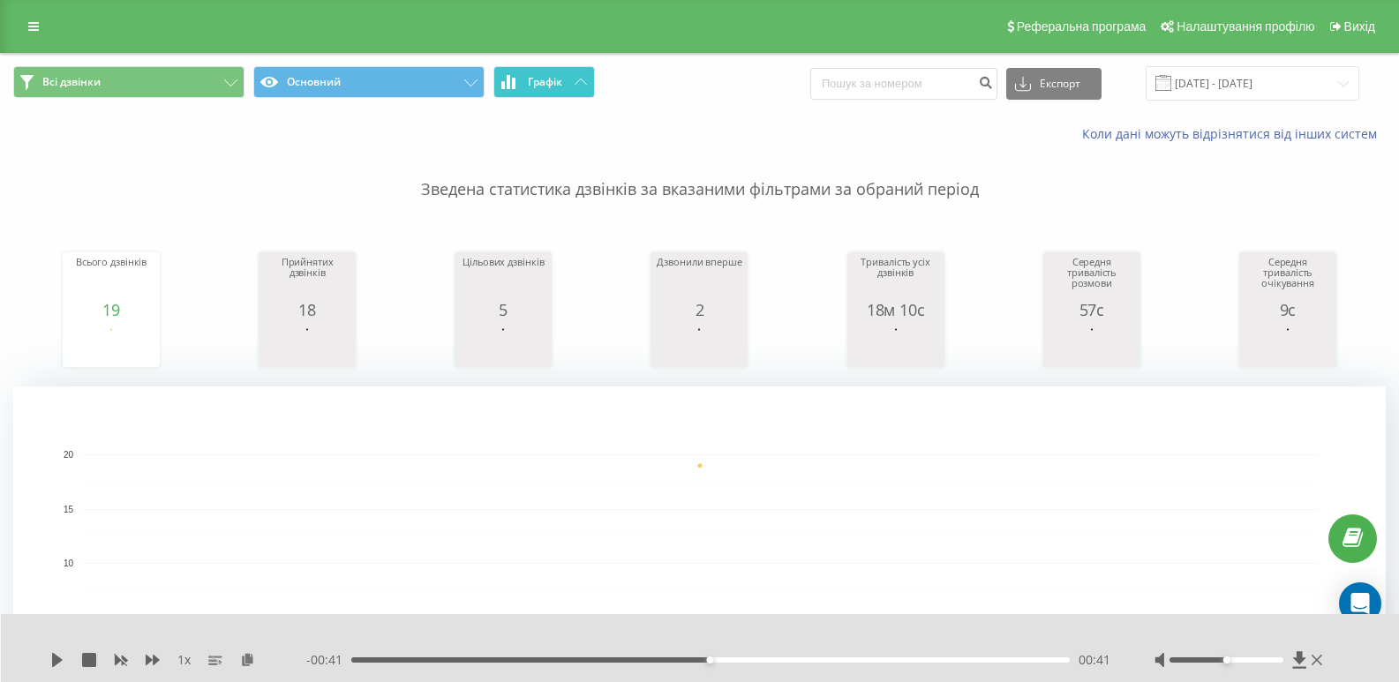
click at [562, 90] on button "Графік" at bounding box center [544, 82] width 102 height 32
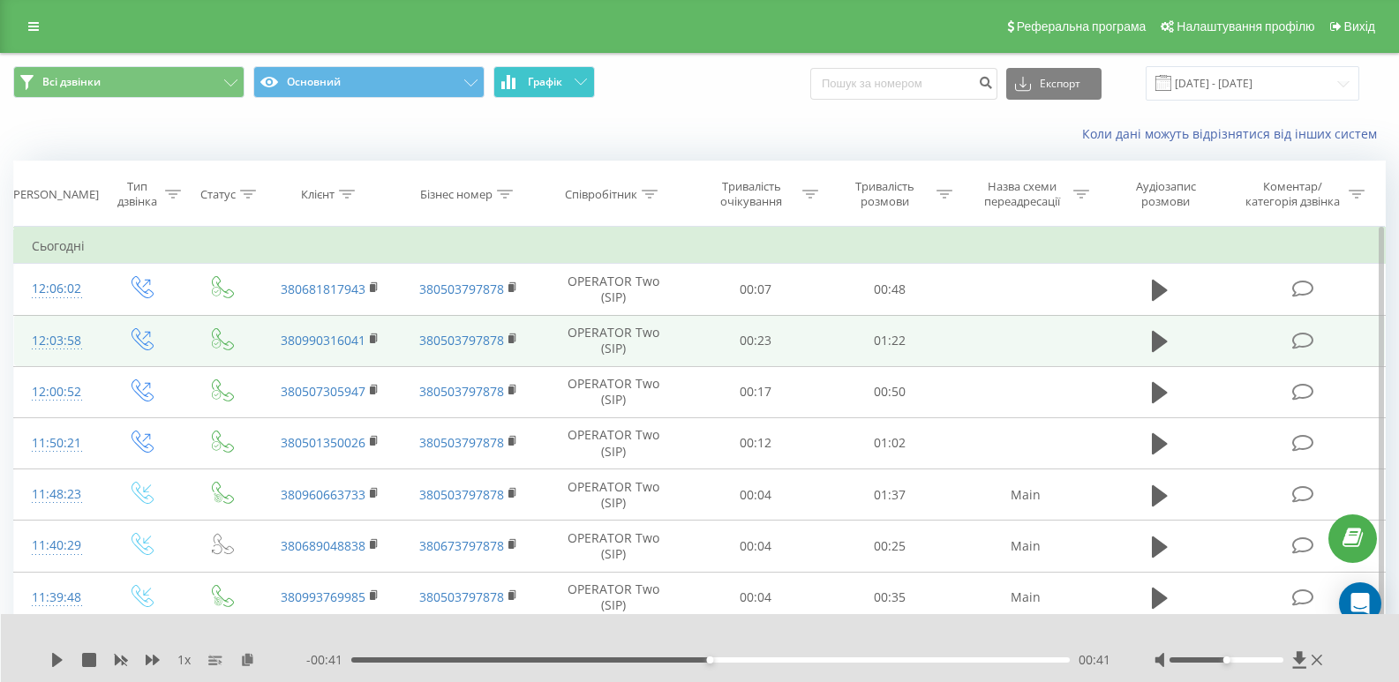
click at [562, 91] on button "Графік" at bounding box center [544, 82] width 102 height 32
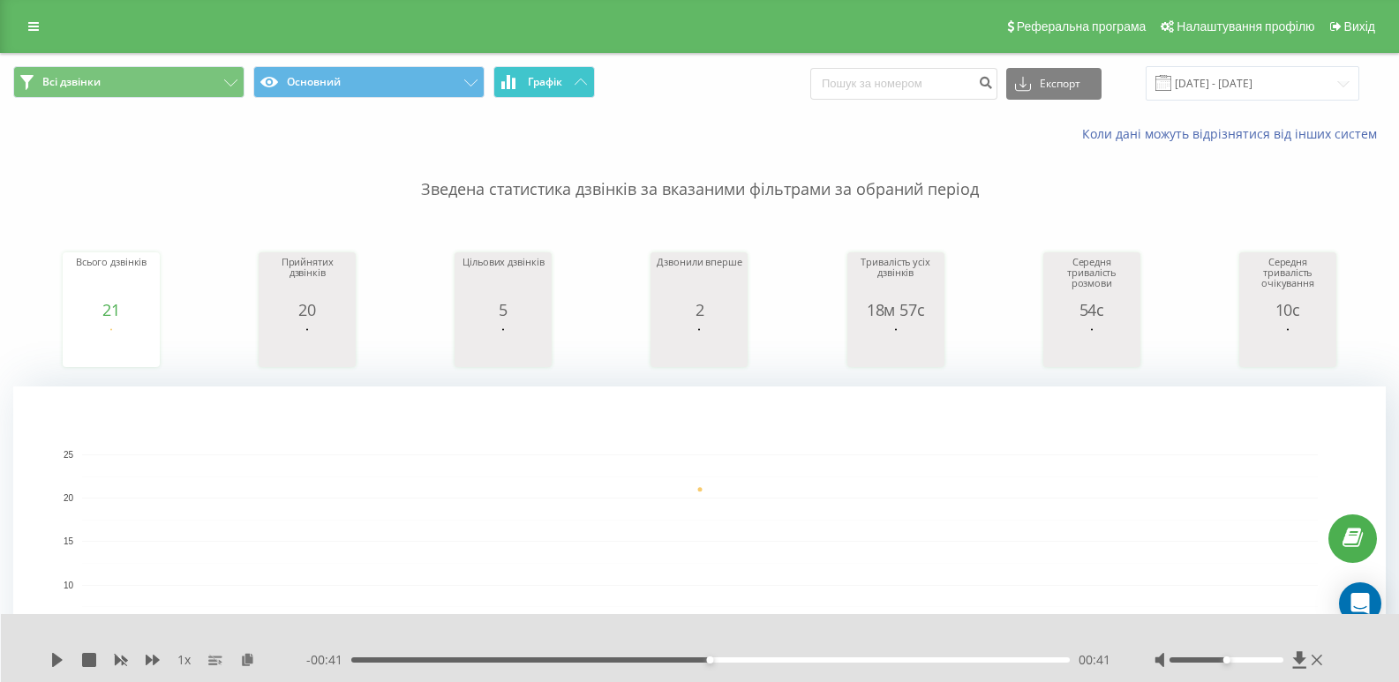
click at [559, 90] on button "Графік" at bounding box center [544, 82] width 102 height 32
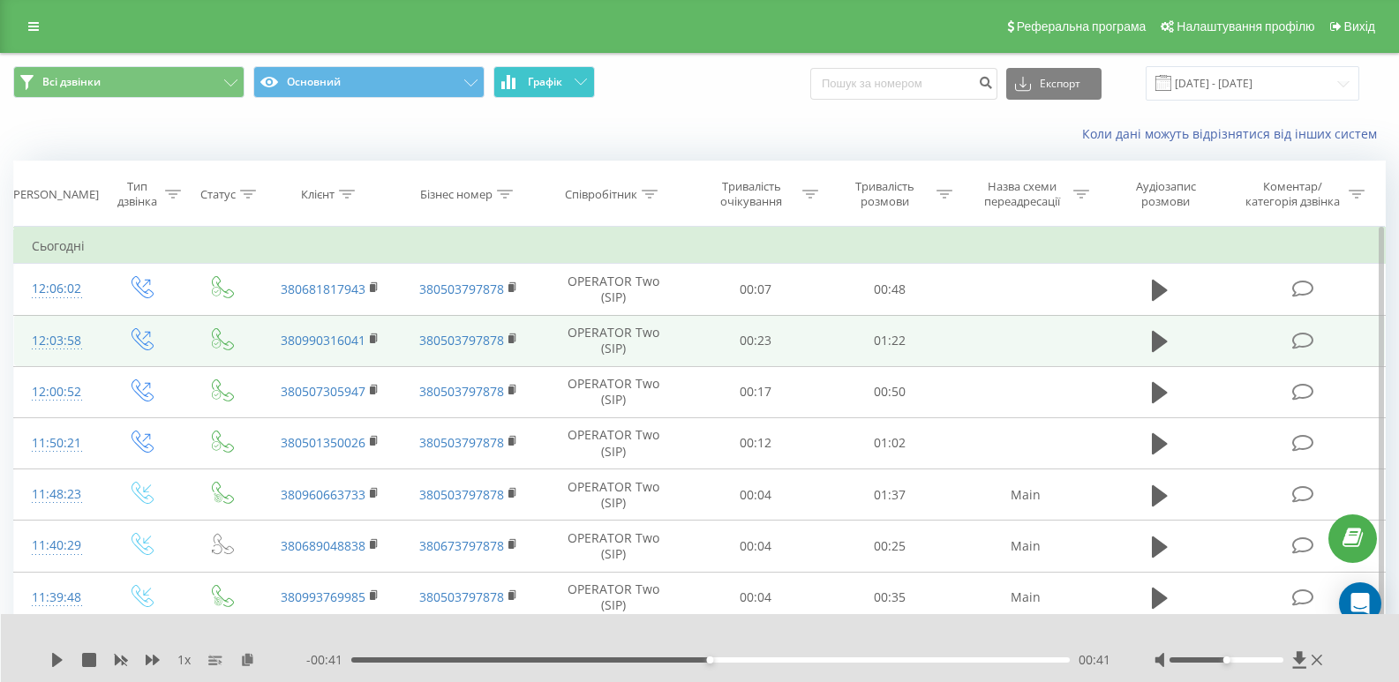
click at [559, 90] on button "Графік" at bounding box center [544, 82] width 102 height 32
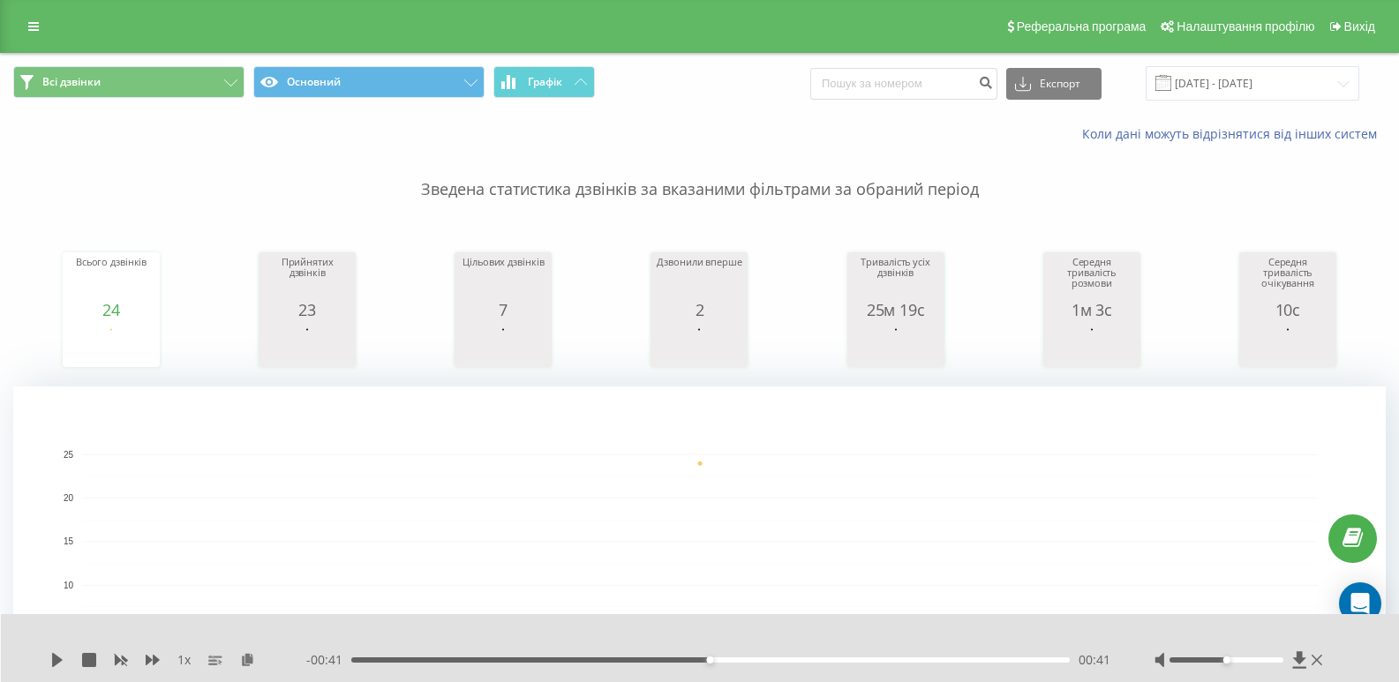
click at [532, 101] on span "Всі дзвінки Основний Графік" at bounding box center [349, 83] width 673 height 34
click at [536, 94] on button "Графік" at bounding box center [544, 82] width 102 height 32
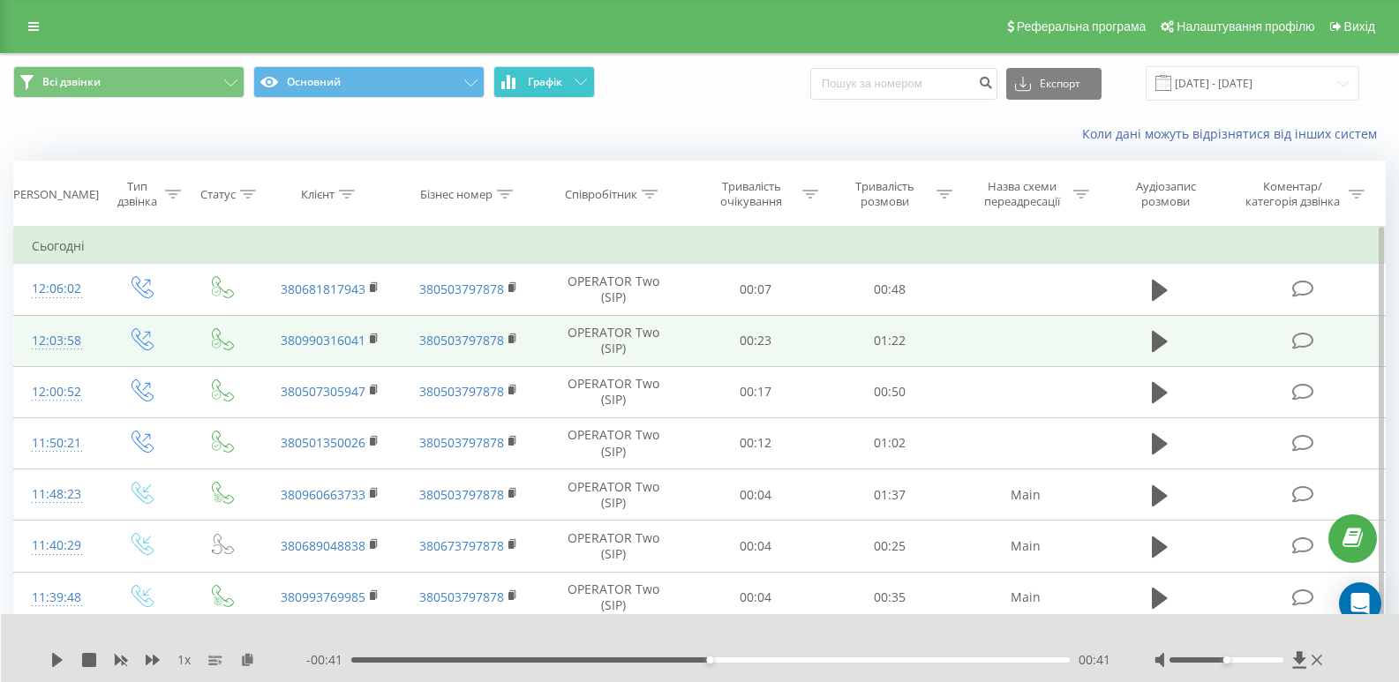
click at [536, 94] on button "Графік" at bounding box center [544, 82] width 102 height 32
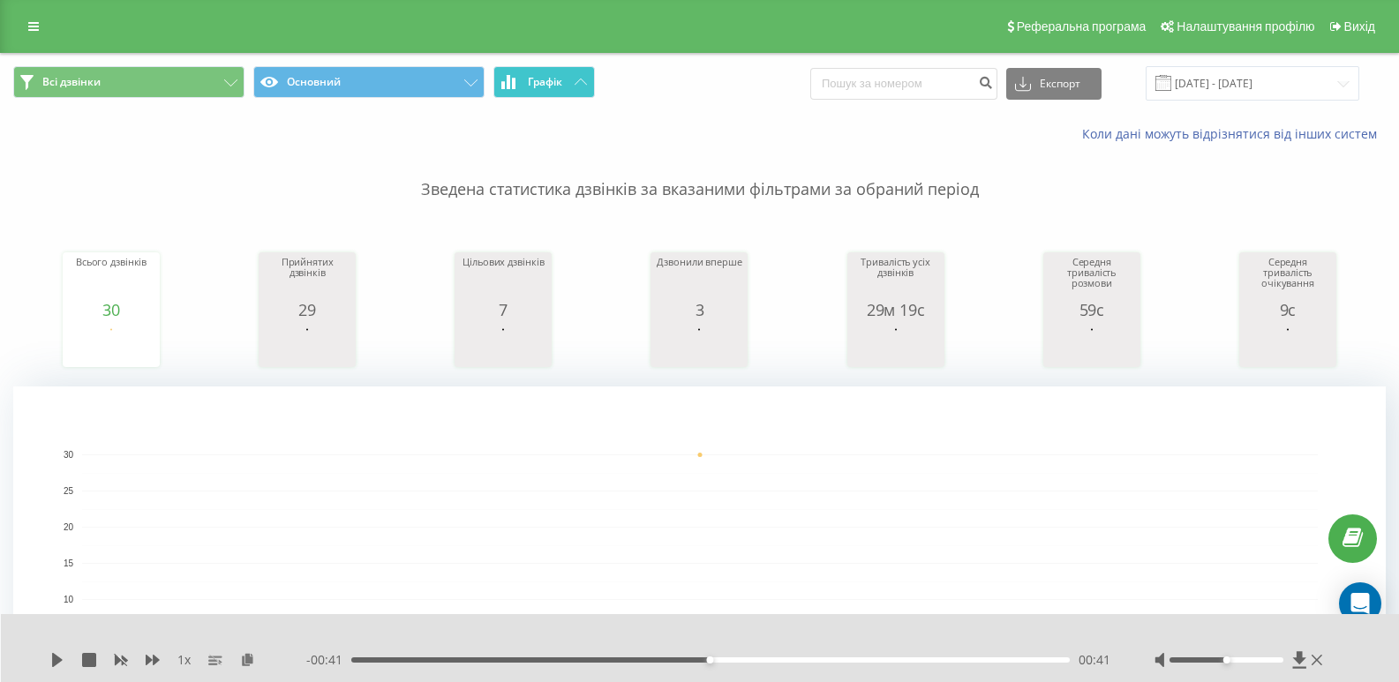
click at [550, 91] on button "Графік" at bounding box center [544, 82] width 102 height 32
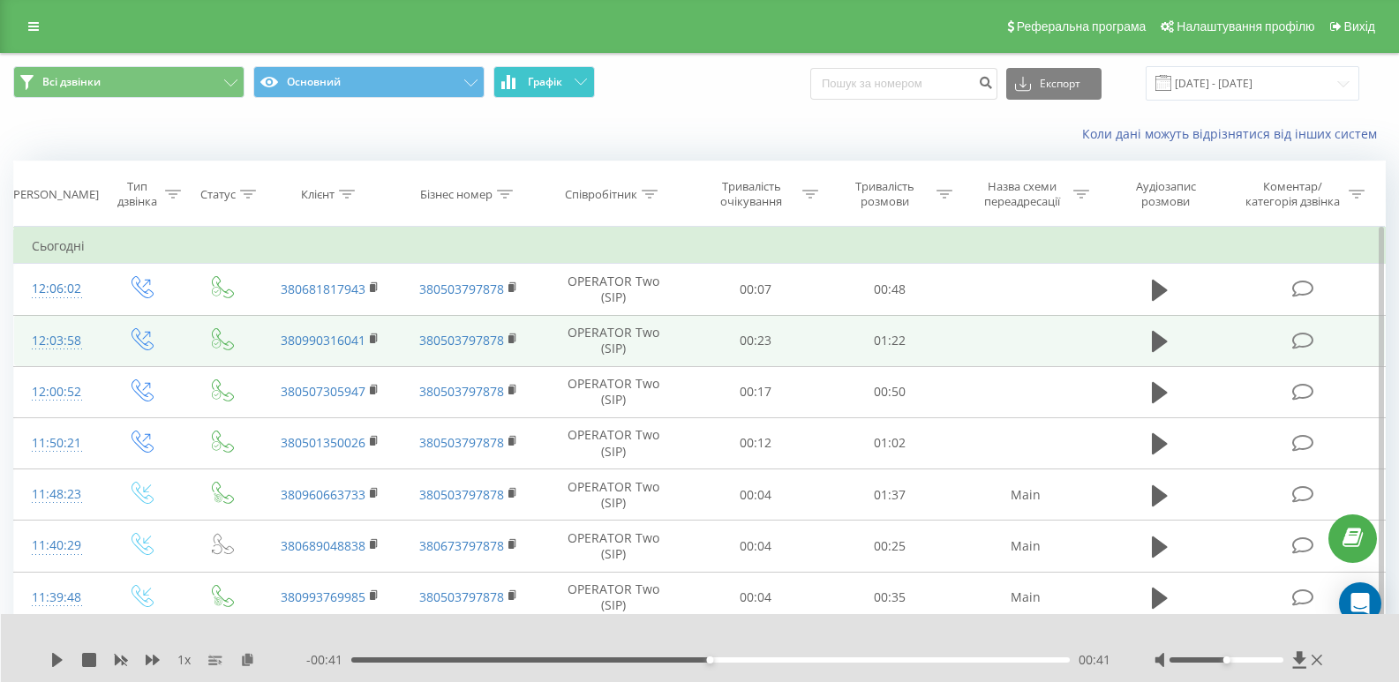
click at [549, 89] on button "Графік" at bounding box center [544, 82] width 102 height 32
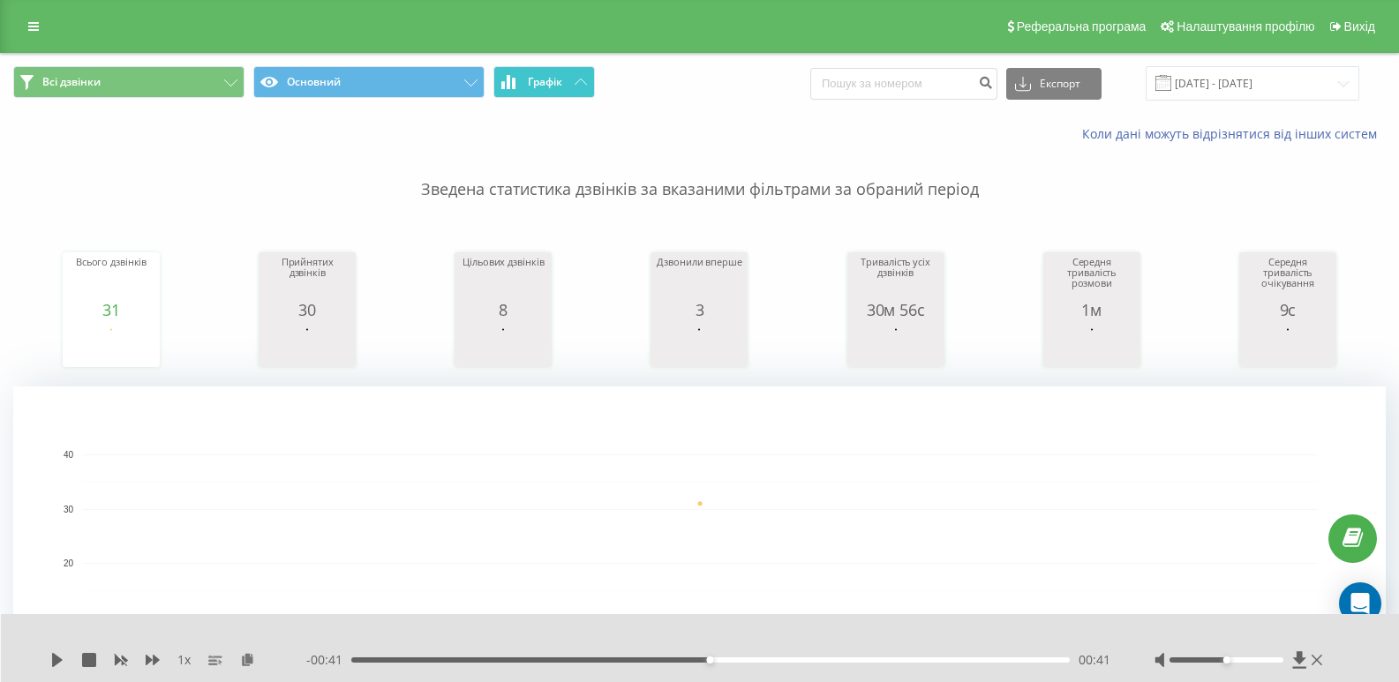
click at [545, 79] on span "Графік" at bounding box center [545, 82] width 34 height 12
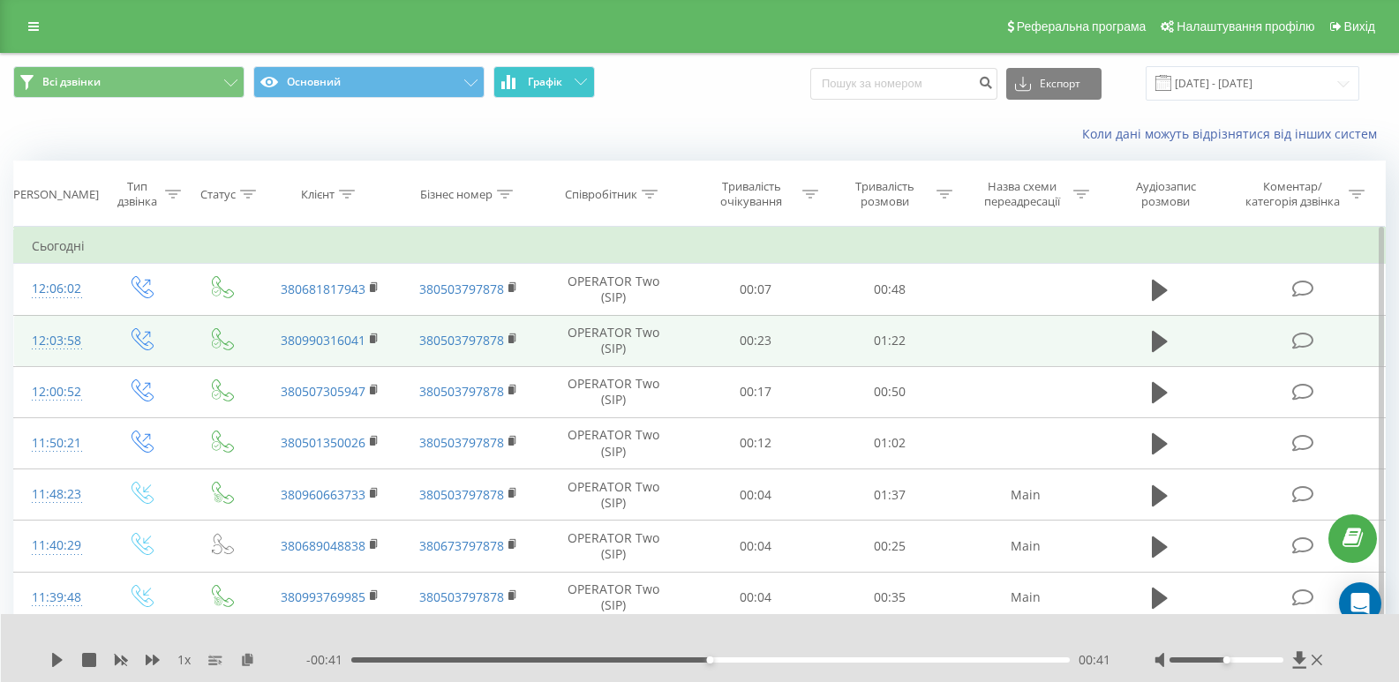
click at [545, 79] on span "Графік" at bounding box center [545, 82] width 34 height 12
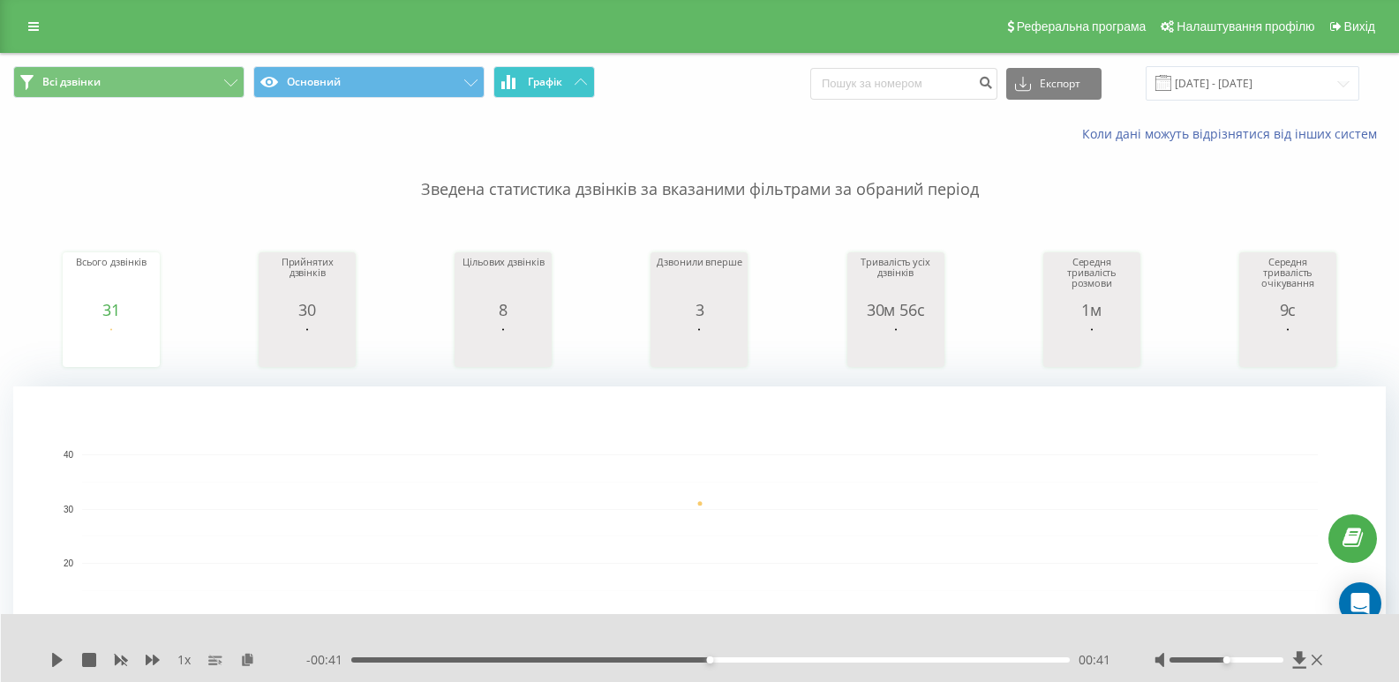
click at [544, 94] on button "Графік" at bounding box center [544, 82] width 102 height 32
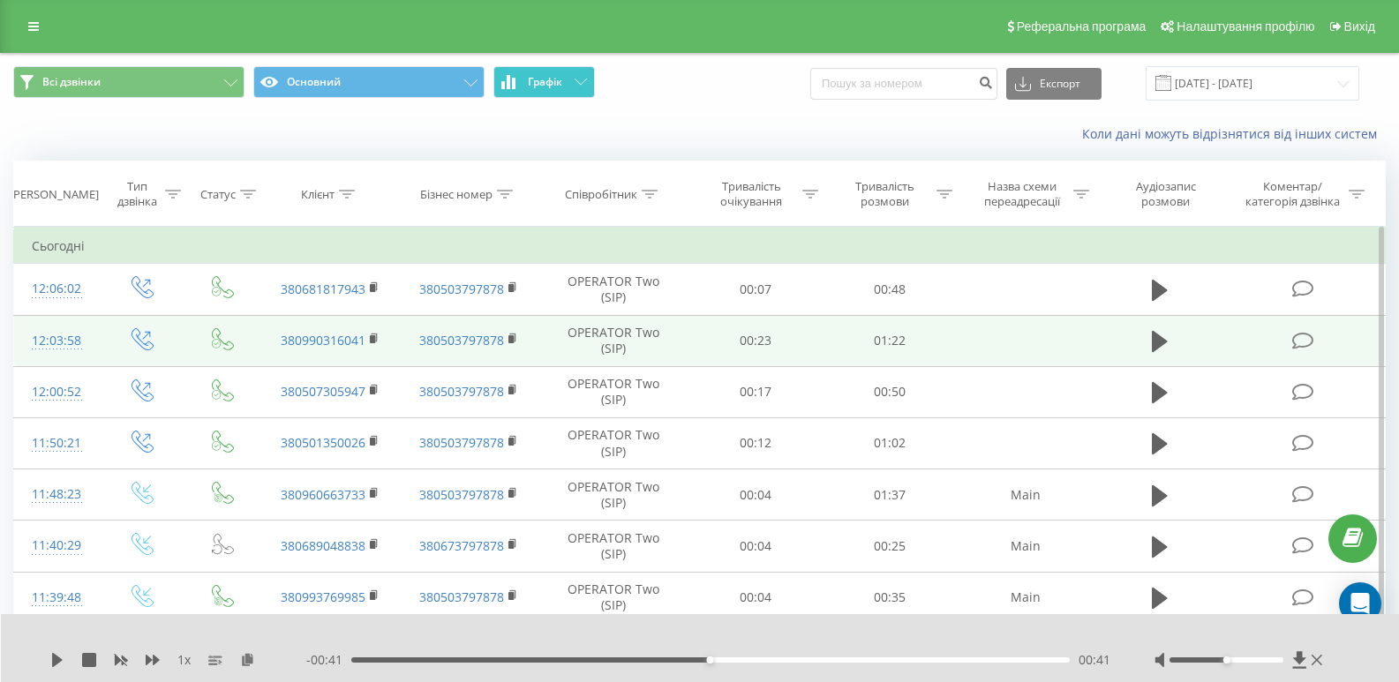
click at [545, 84] on span "Графік" at bounding box center [545, 82] width 34 height 12
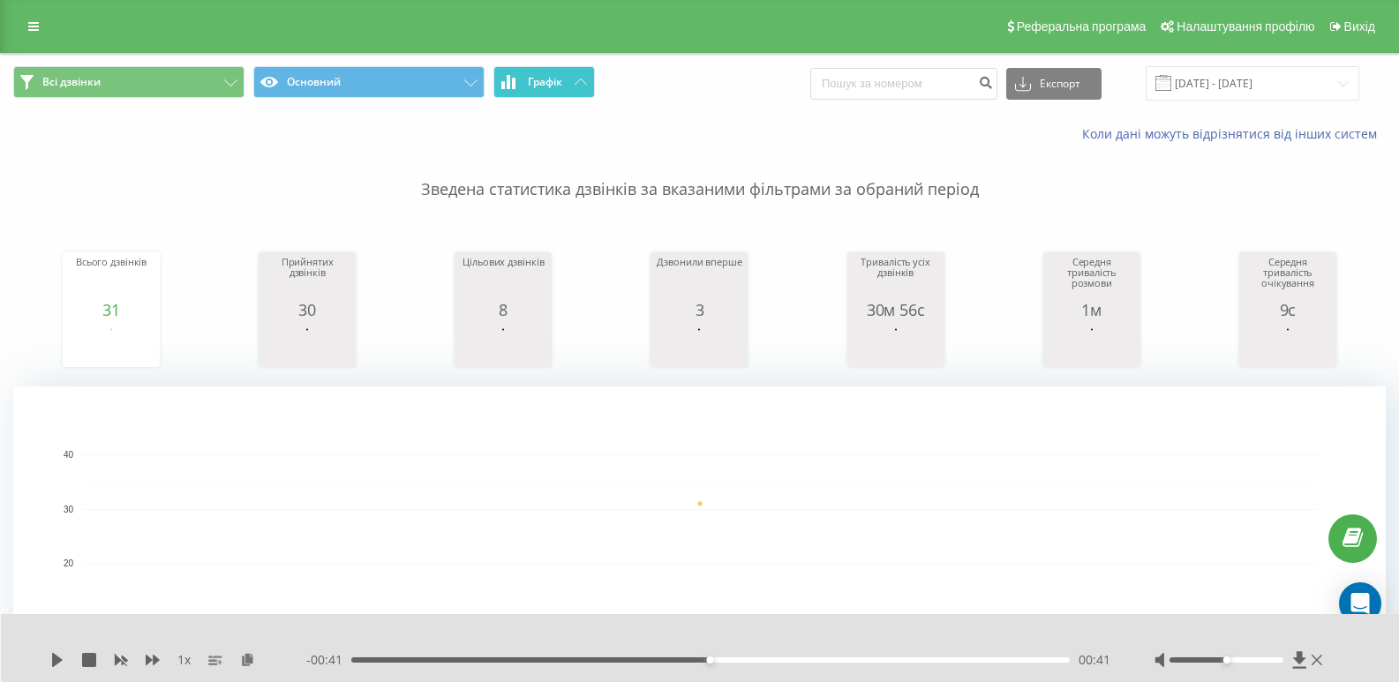
click at [575, 84] on icon at bounding box center [581, 82] width 12 height 6
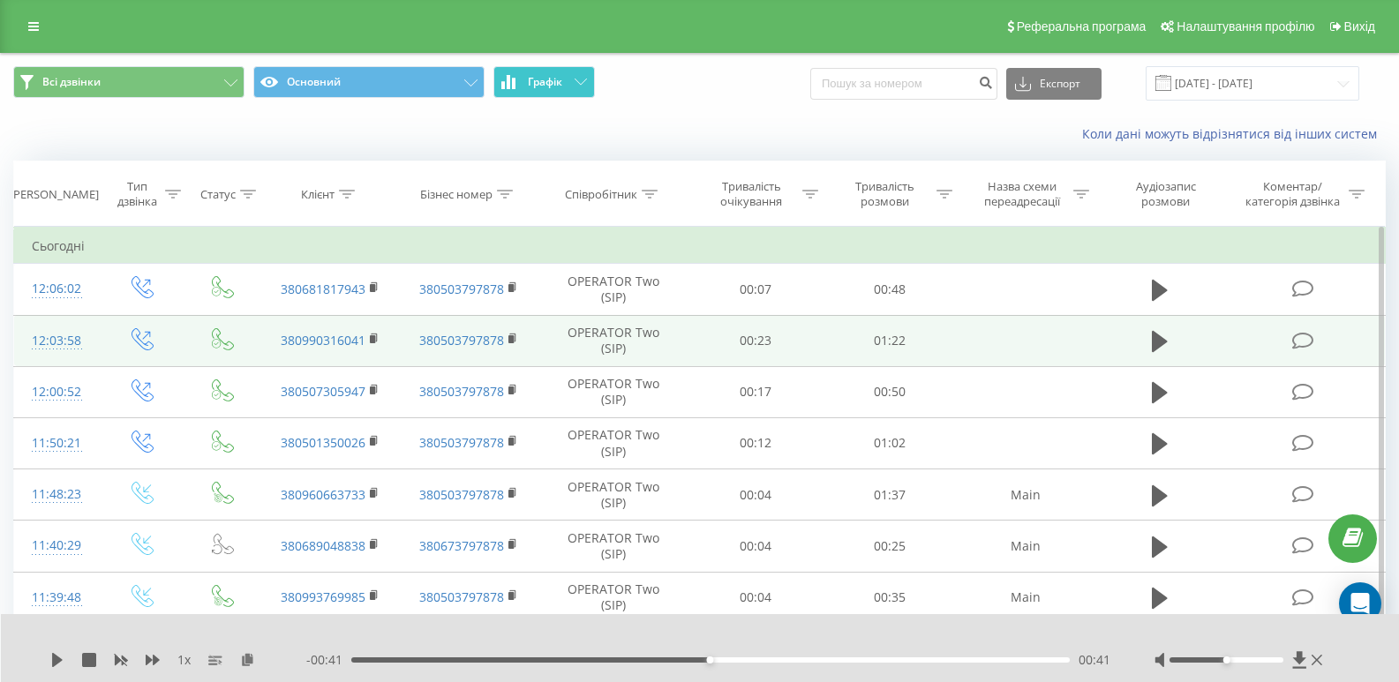
click at [575, 84] on icon at bounding box center [581, 82] width 12 height 6
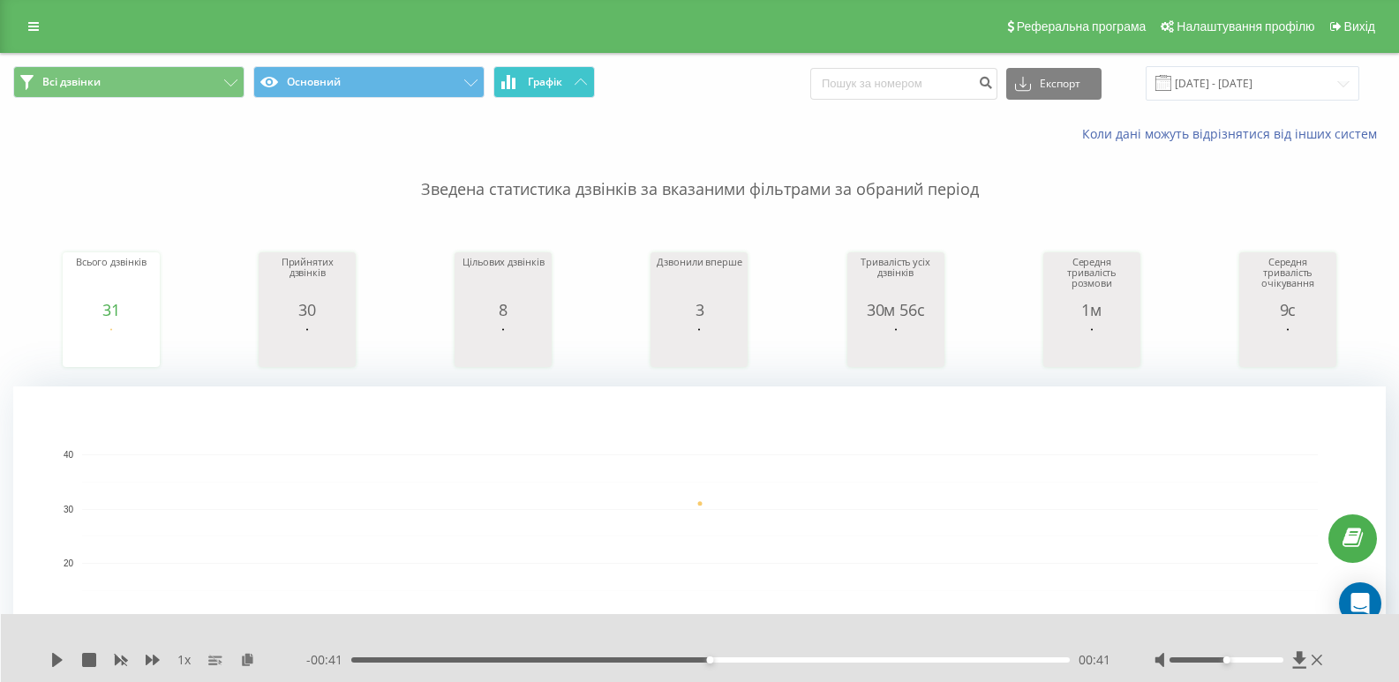
click at [579, 71] on button "Графік" at bounding box center [544, 82] width 102 height 32
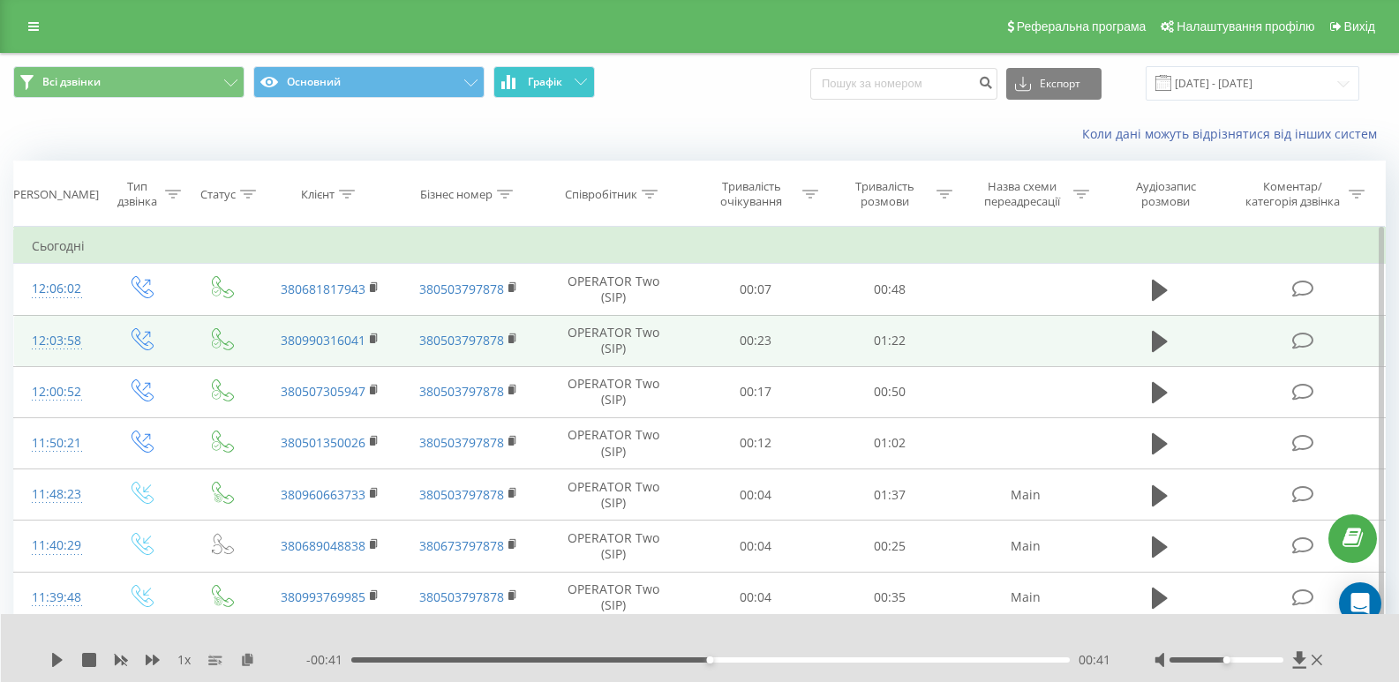
click at [579, 72] on button "Графік" at bounding box center [544, 82] width 102 height 32
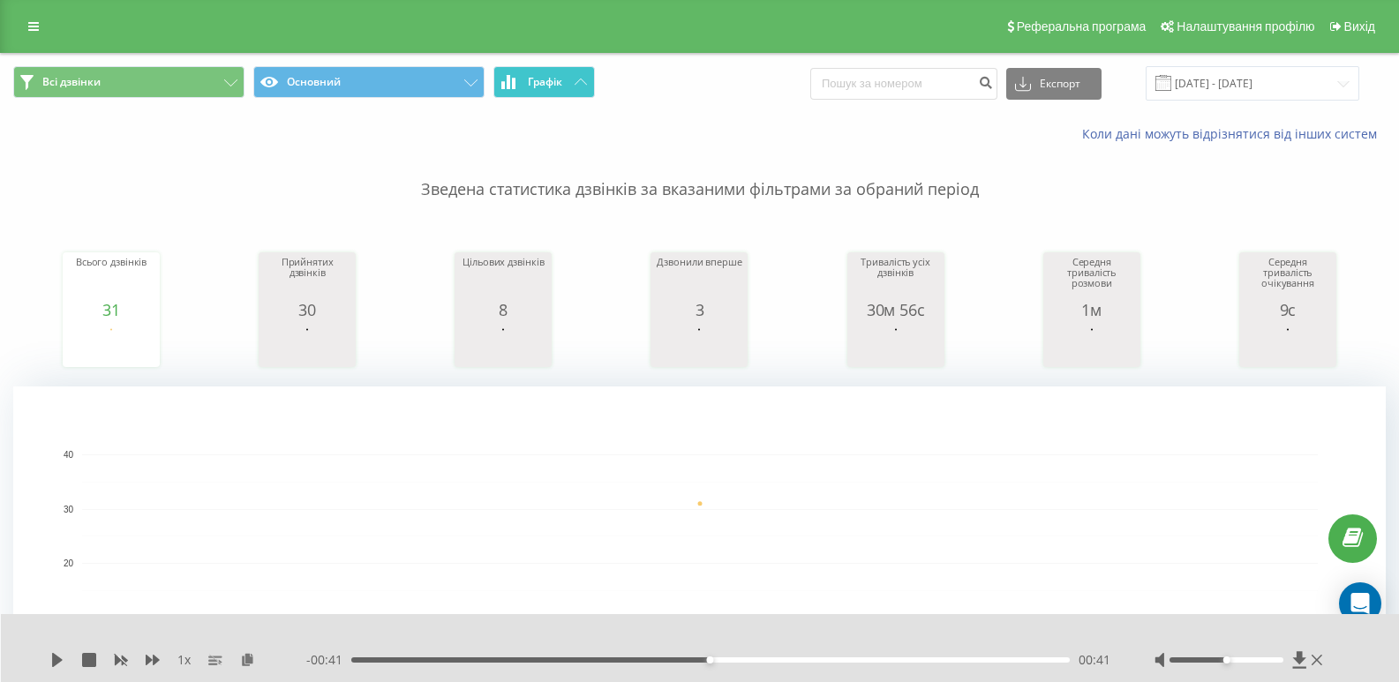
click at [590, 73] on span "Всі дзвінки Основний Графік" at bounding box center [349, 83] width 673 height 34
click at [590, 74] on button "Графік" at bounding box center [544, 82] width 102 height 32
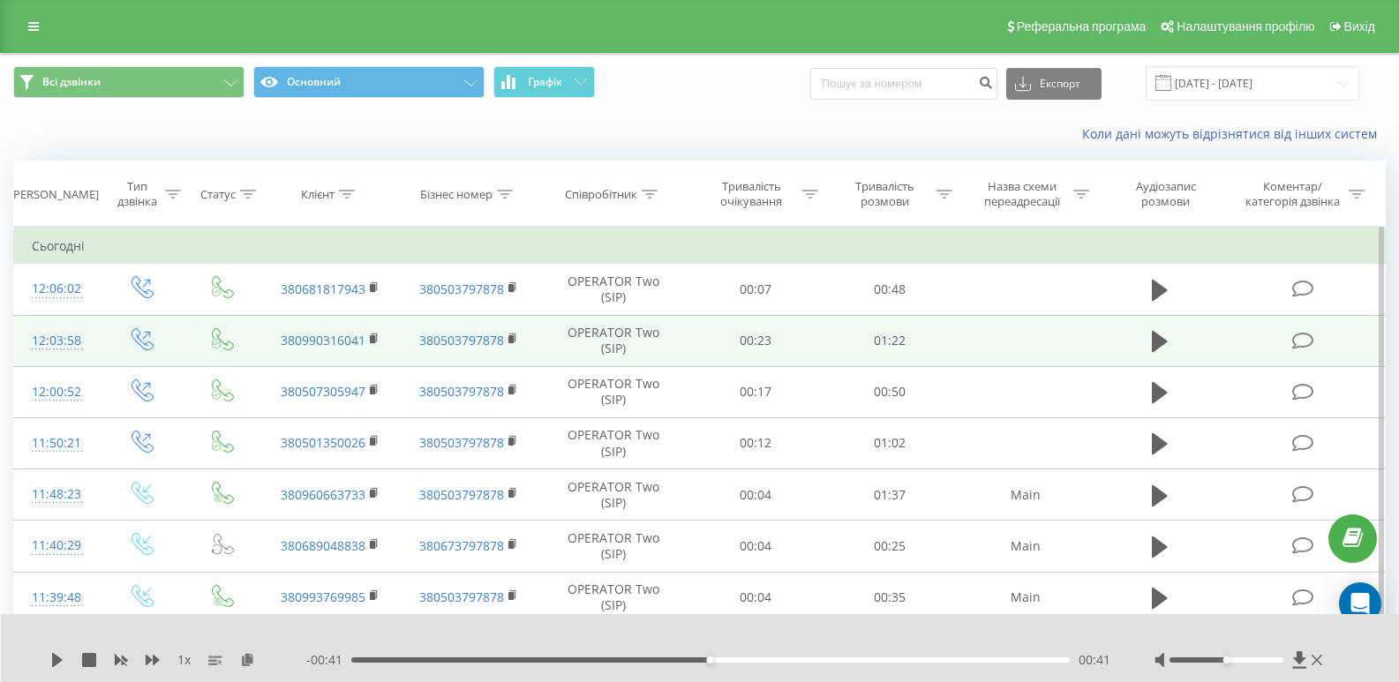
click at [555, 62] on div "Всі дзвінки Основний Графік Експорт .csv .xls .xlsx [DATE] - [DATE]" at bounding box center [699, 83] width 1397 height 59
click at [555, 83] on span "Графік" at bounding box center [545, 82] width 34 height 12
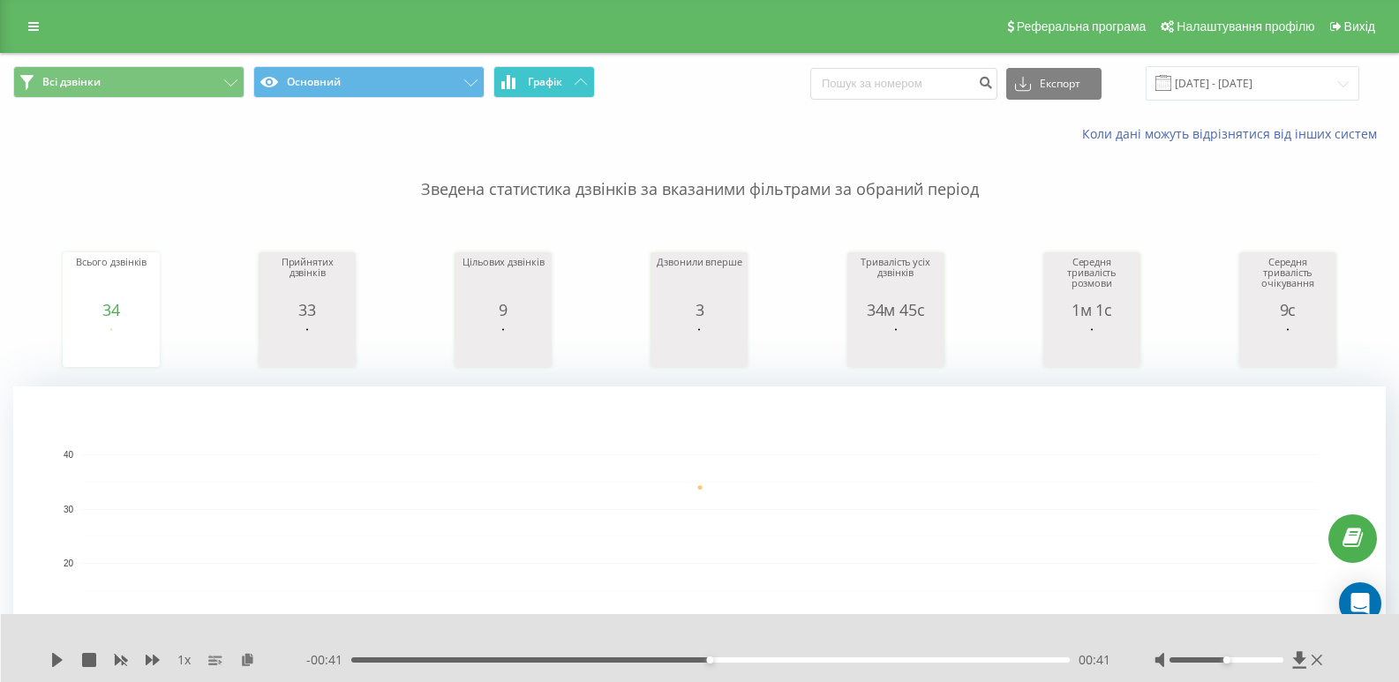
click at [540, 81] on span "Графік" at bounding box center [545, 82] width 34 height 12
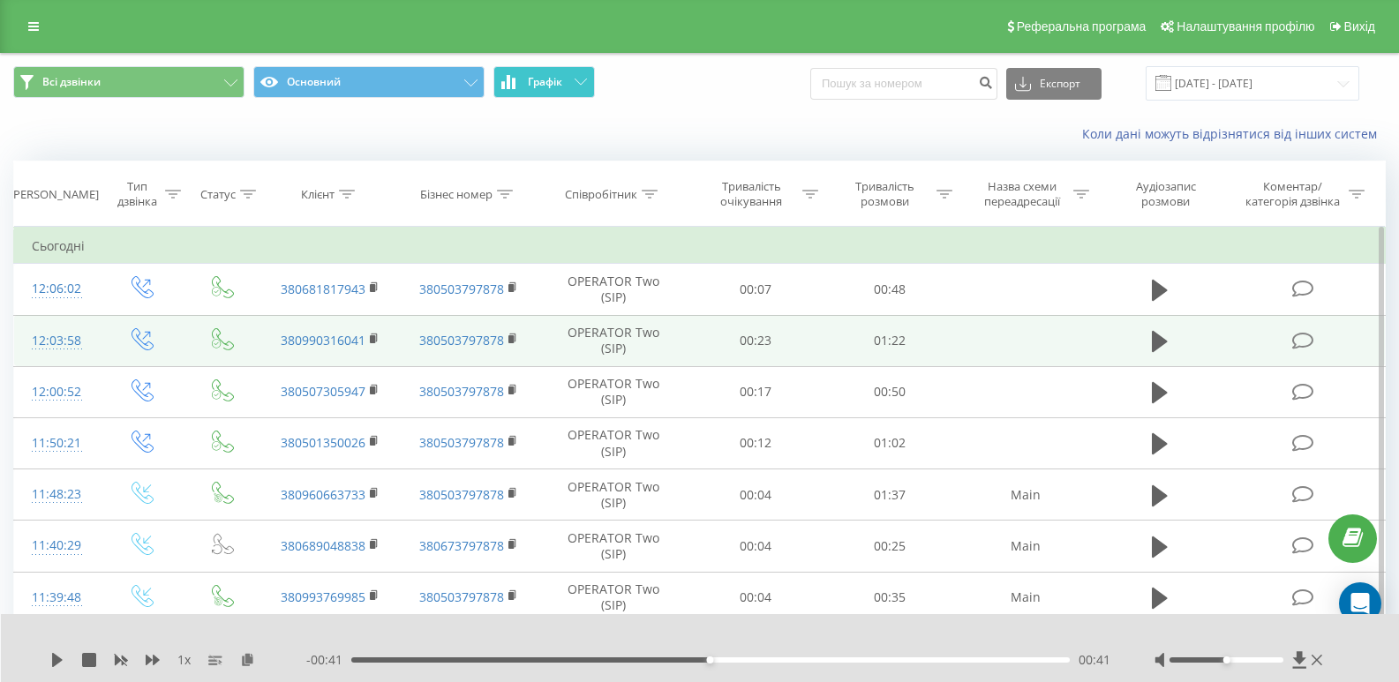
click at [540, 81] on span "Графік" at bounding box center [545, 82] width 34 height 12
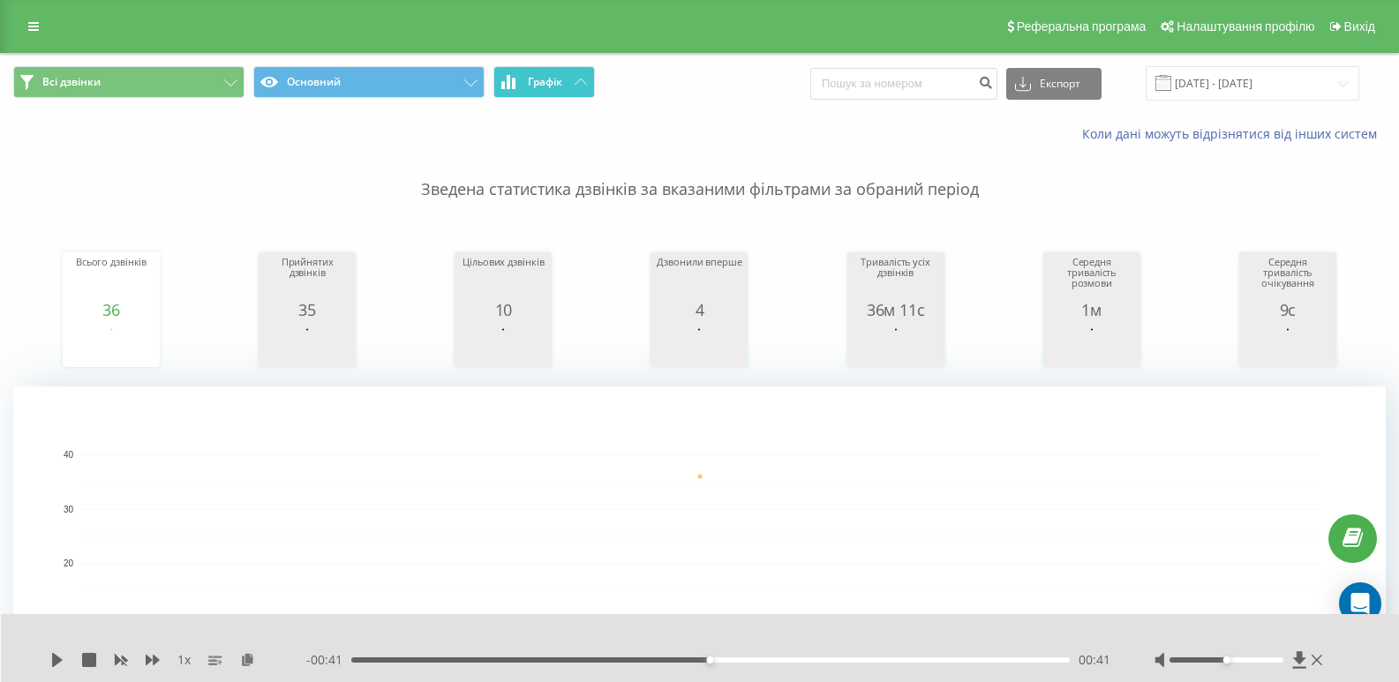
click at [556, 76] on span "Графік" at bounding box center [545, 82] width 34 height 12
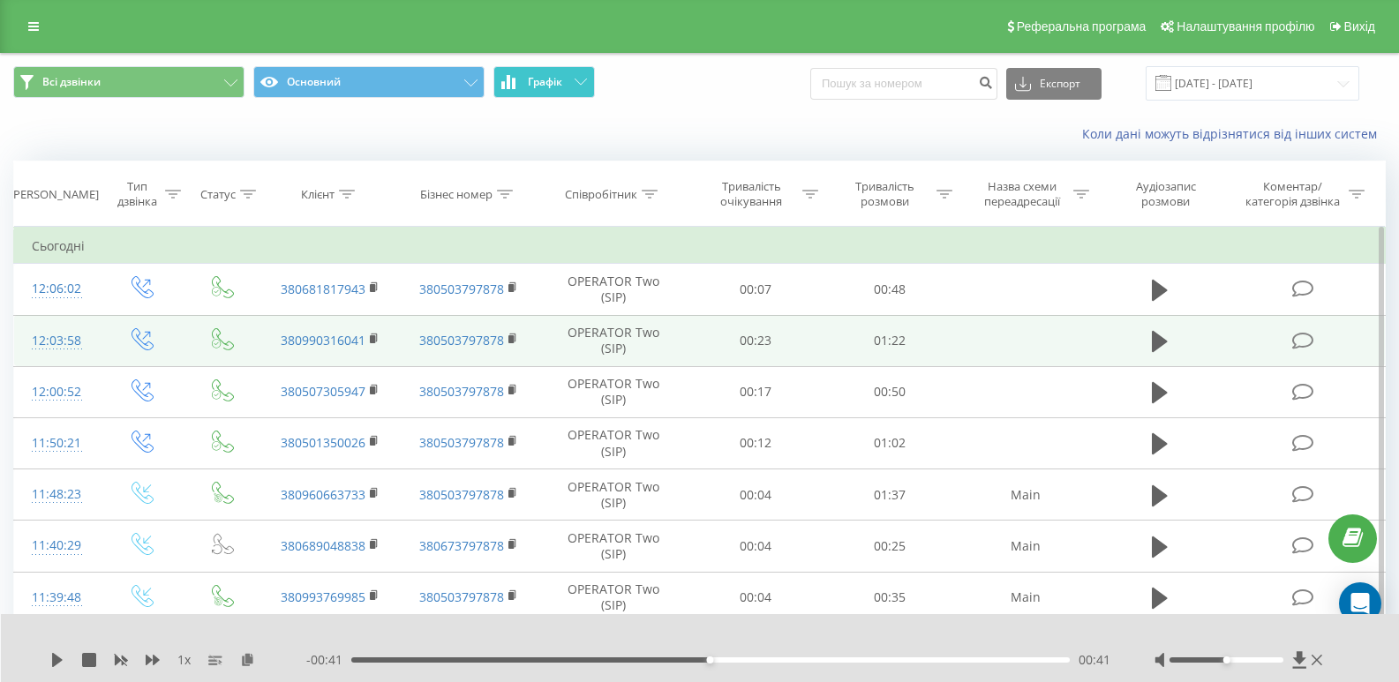
click at [556, 76] on span "Графік" at bounding box center [545, 82] width 34 height 12
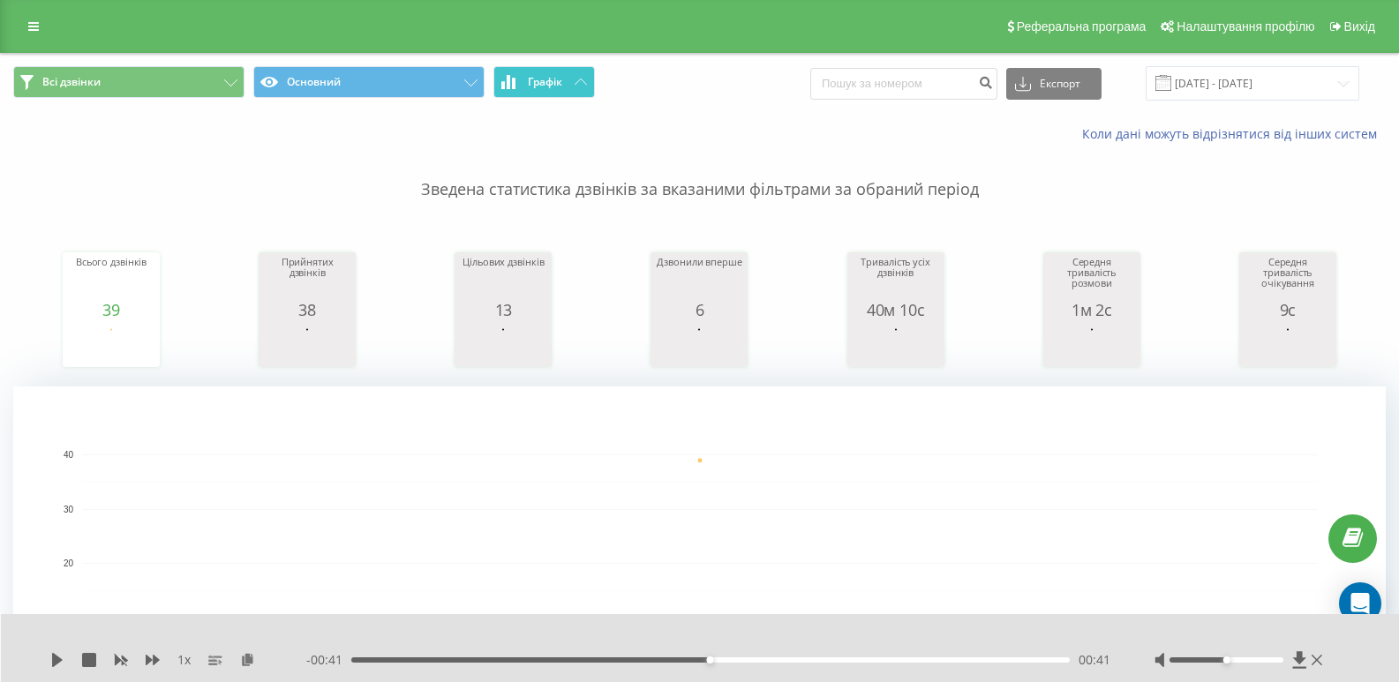
click at [528, 87] on span "Графік" at bounding box center [545, 82] width 34 height 12
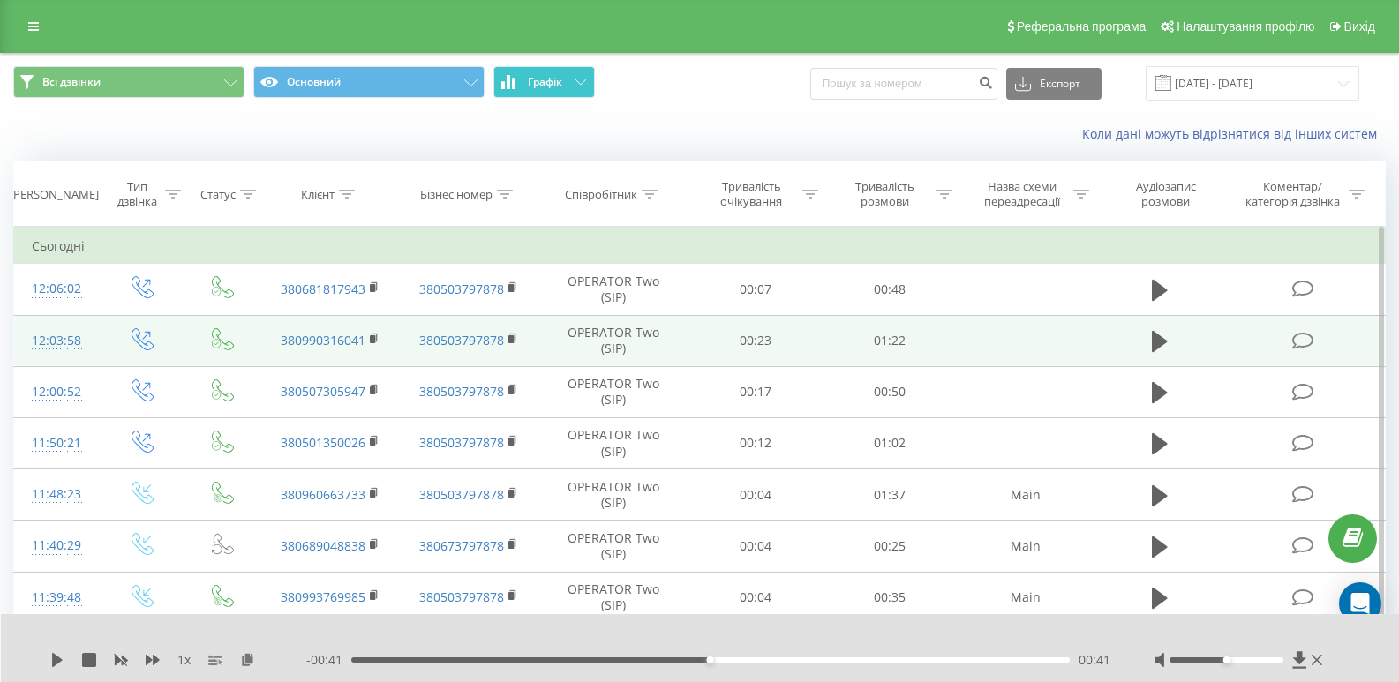
click at [528, 88] on span "Графік" at bounding box center [545, 82] width 34 height 12
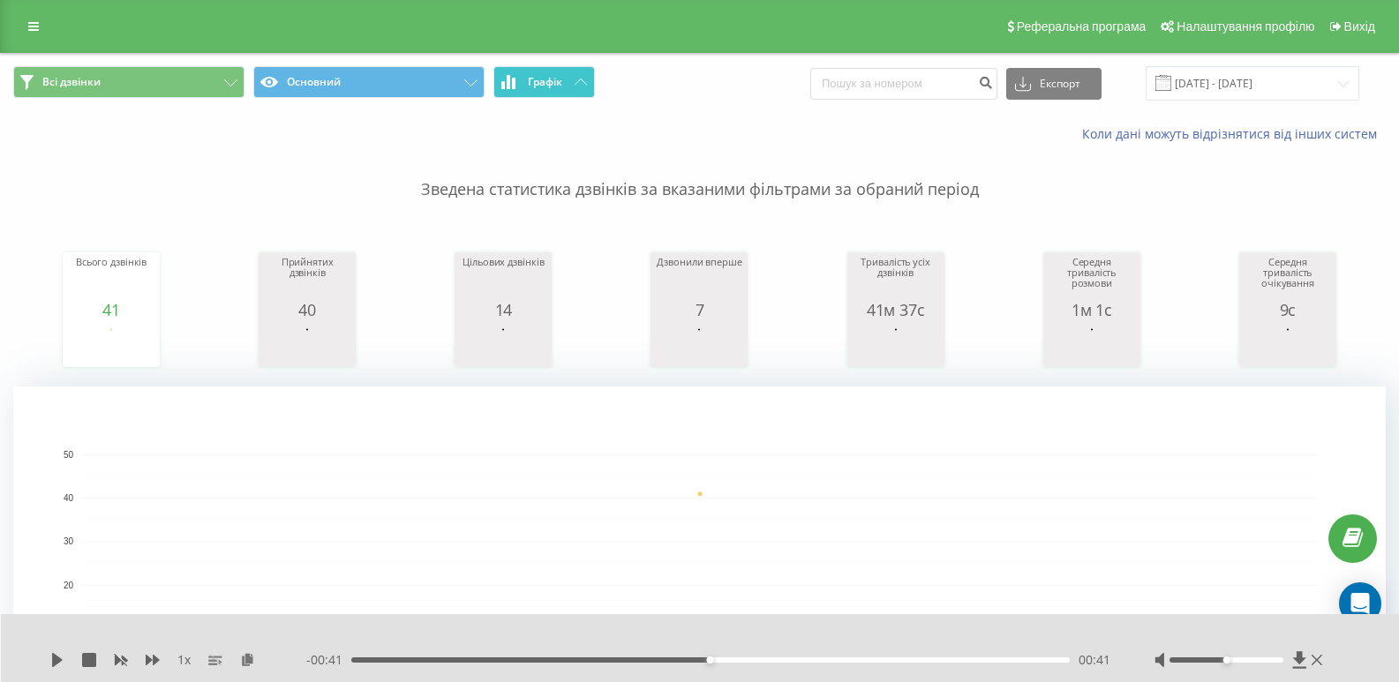
click at [519, 78] on button "Графік" at bounding box center [544, 82] width 102 height 32
click at [568, 87] on button "Графік" at bounding box center [544, 82] width 102 height 32
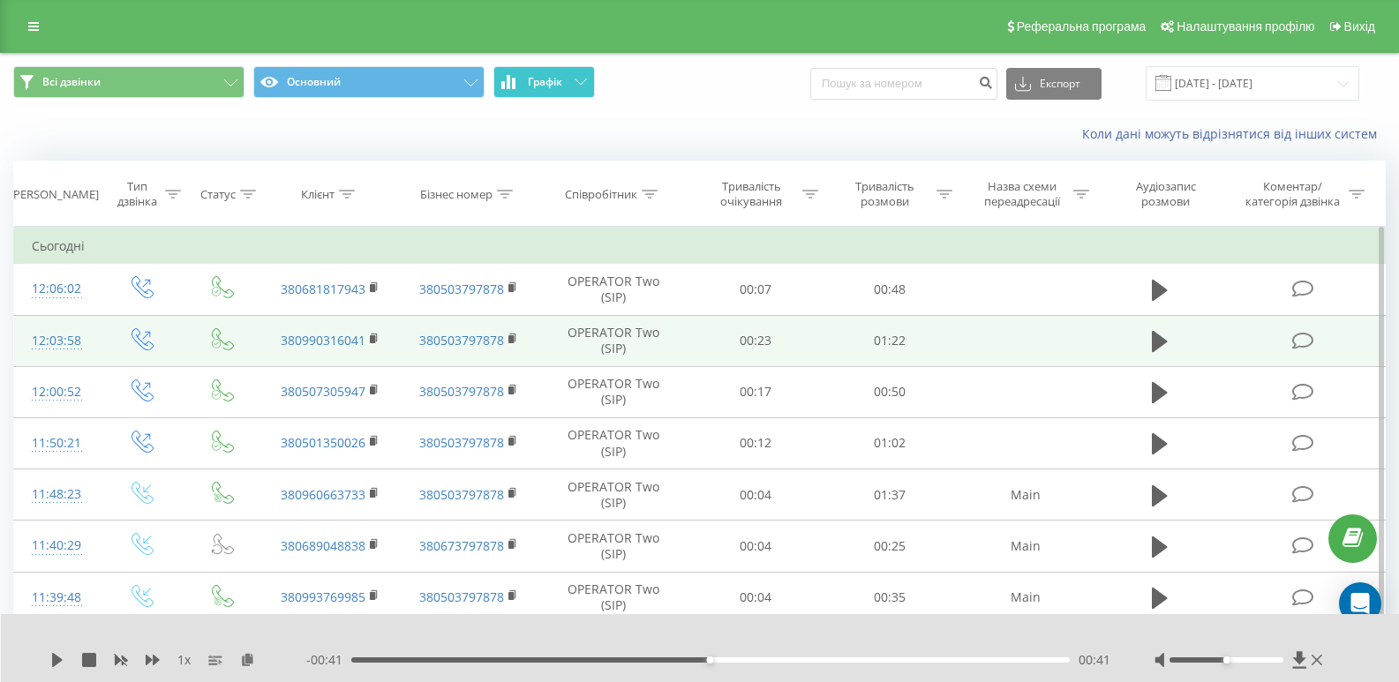
click at [568, 87] on button "Графік" at bounding box center [544, 82] width 102 height 32
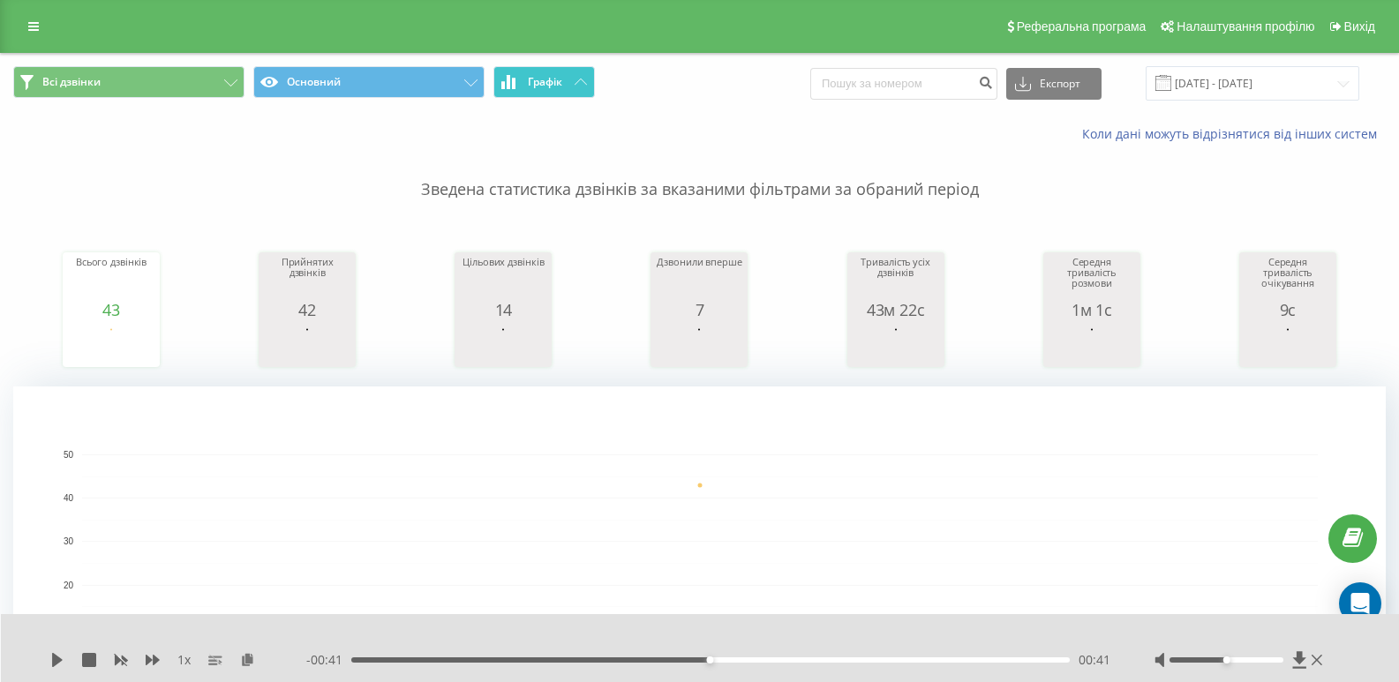
click at [513, 85] on icon at bounding box center [514, 83] width 4 height 11
click at [538, 88] on span "Графік" at bounding box center [545, 82] width 34 height 12
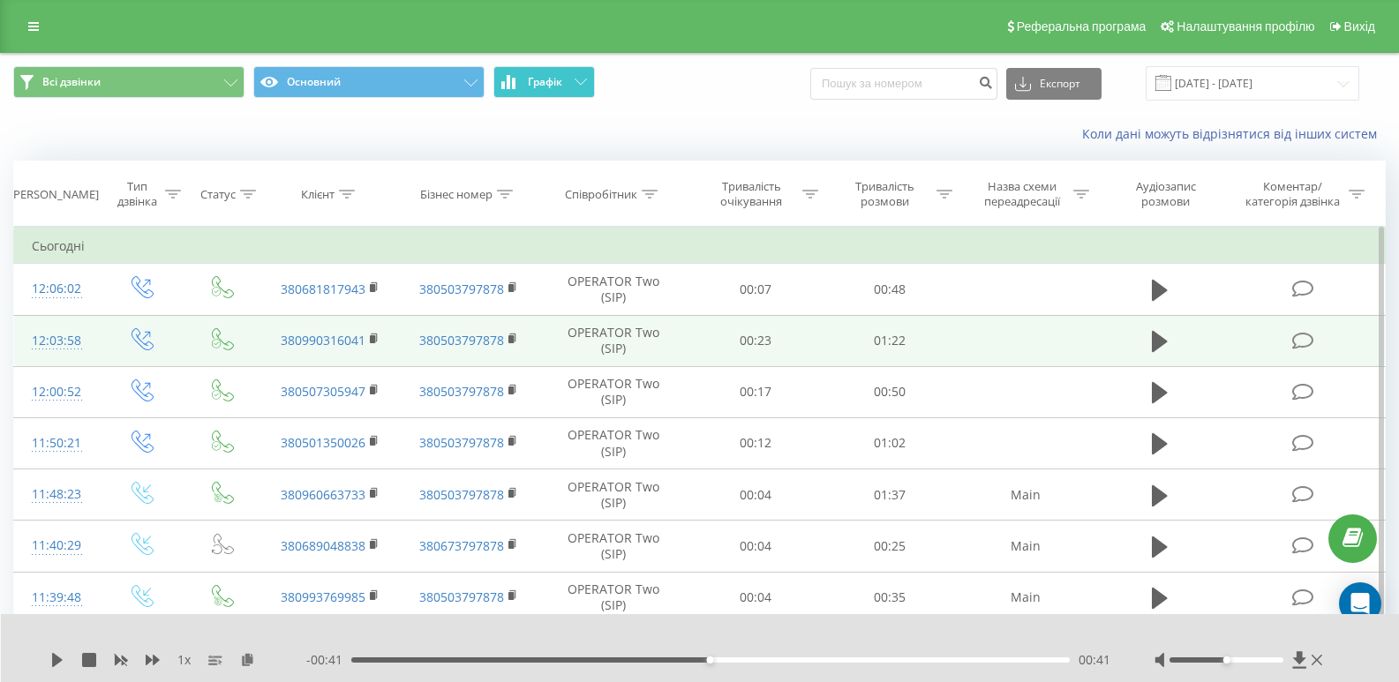
click at [538, 88] on span "Графік" at bounding box center [545, 82] width 34 height 12
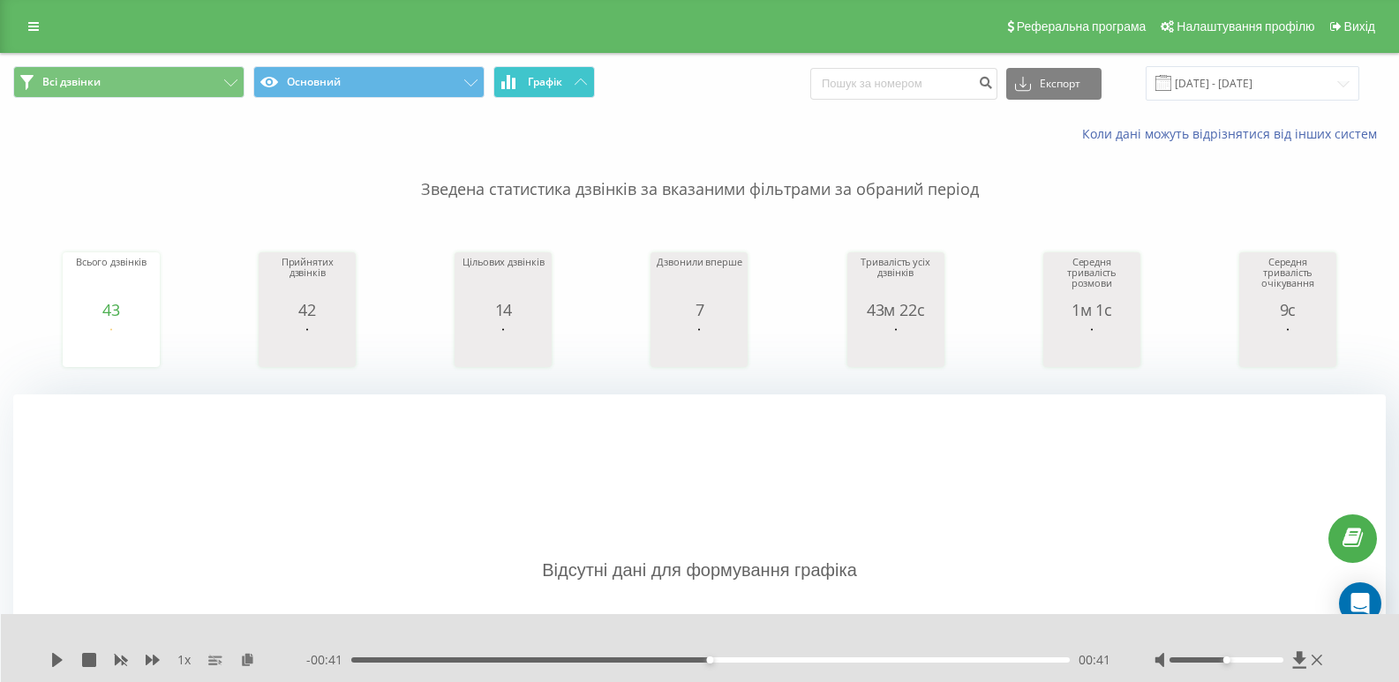
click at [572, 77] on button "Графік" at bounding box center [544, 82] width 102 height 32
click at [541, 83] on span "Графік" at bounding box center [545, 82] width 34 height 12
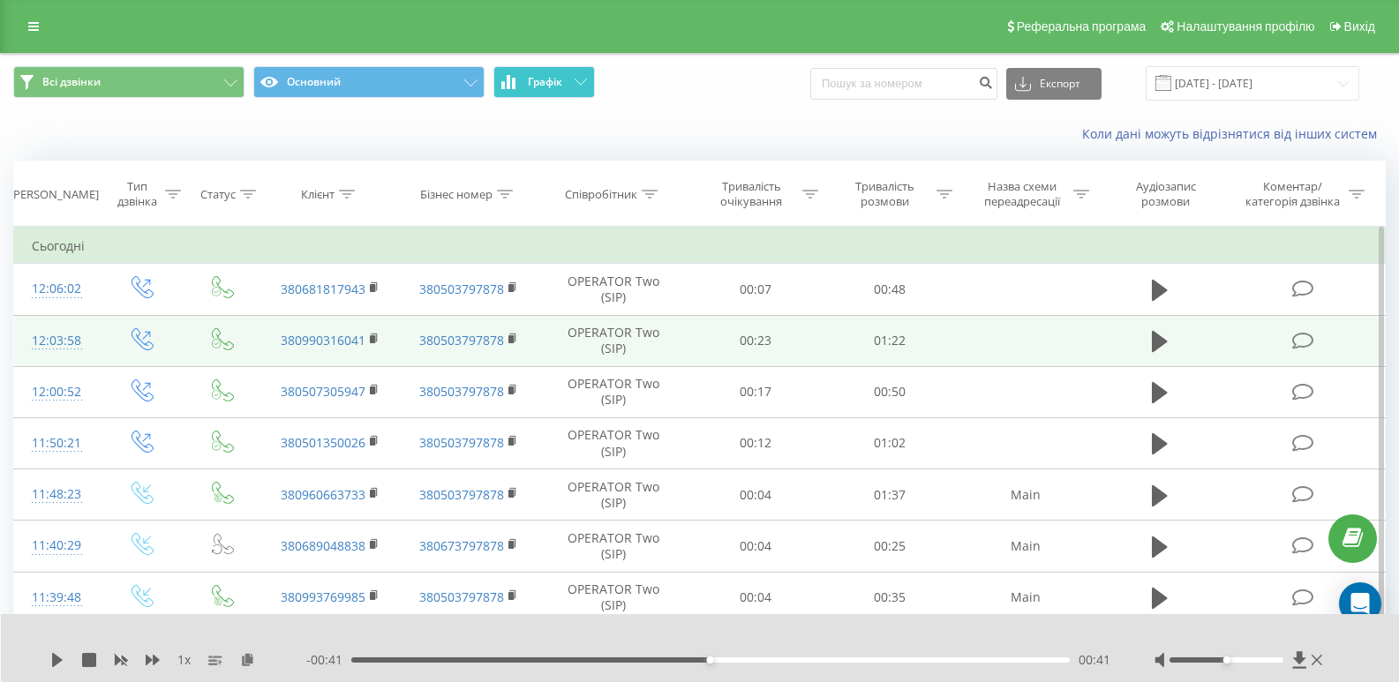
click at [541, 83] on span "Графік" at bounding box center [545, 82] width 34 height 12
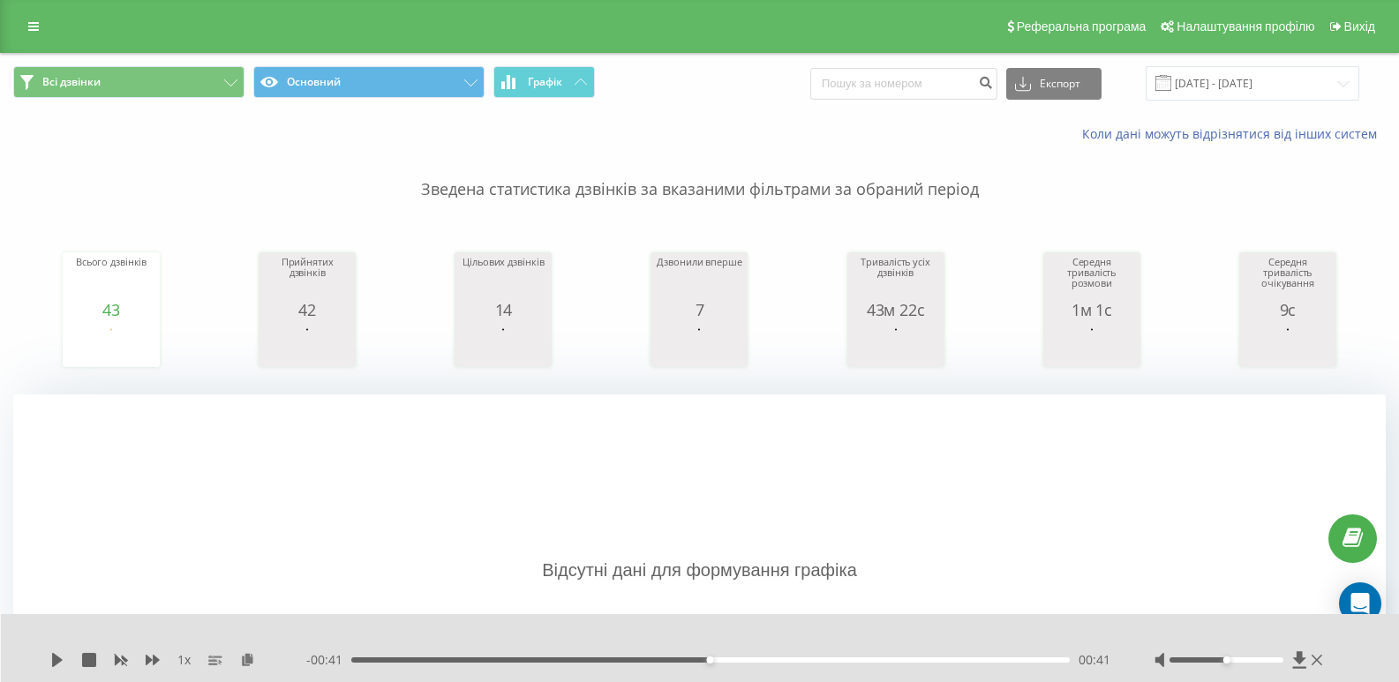
click at [254, 187] on p "Зведена статистика дзвінків за вказаними фільтрами за обраний період" at bounding box center [699, 172] width 1373 height 58
click at [1278, 79] on input "[DATE] - [DATE]" at bounding box center [1253, 83] width 214 height 34
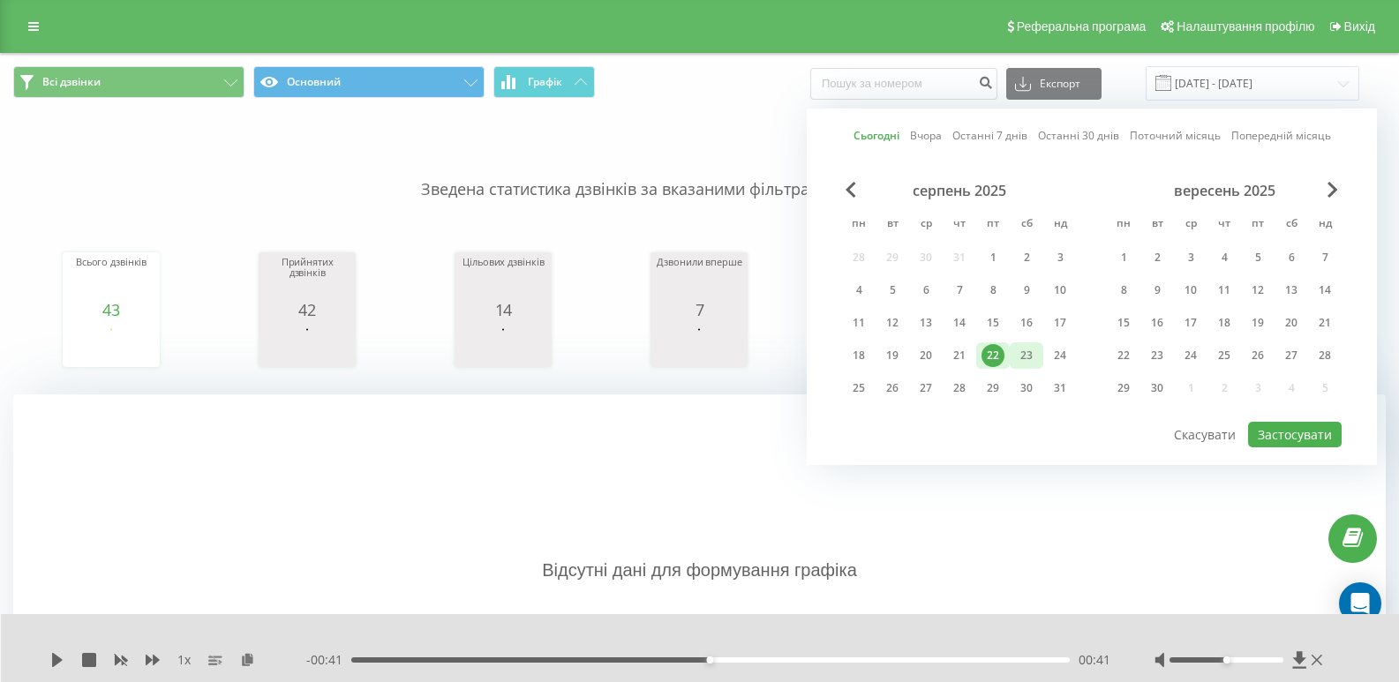
click at [1012, 355] on div "23" at bounding box center [1027, 355] width 34 height 26
click at [1012, 354] on div "23" at bounding box center [1027, 355] width 34 height 26
click at [1310, 430] on button "Застосувати" at bounding box center [1295, 435] width 94 height 26
type input "23.08.2025 - 23.08.2025"
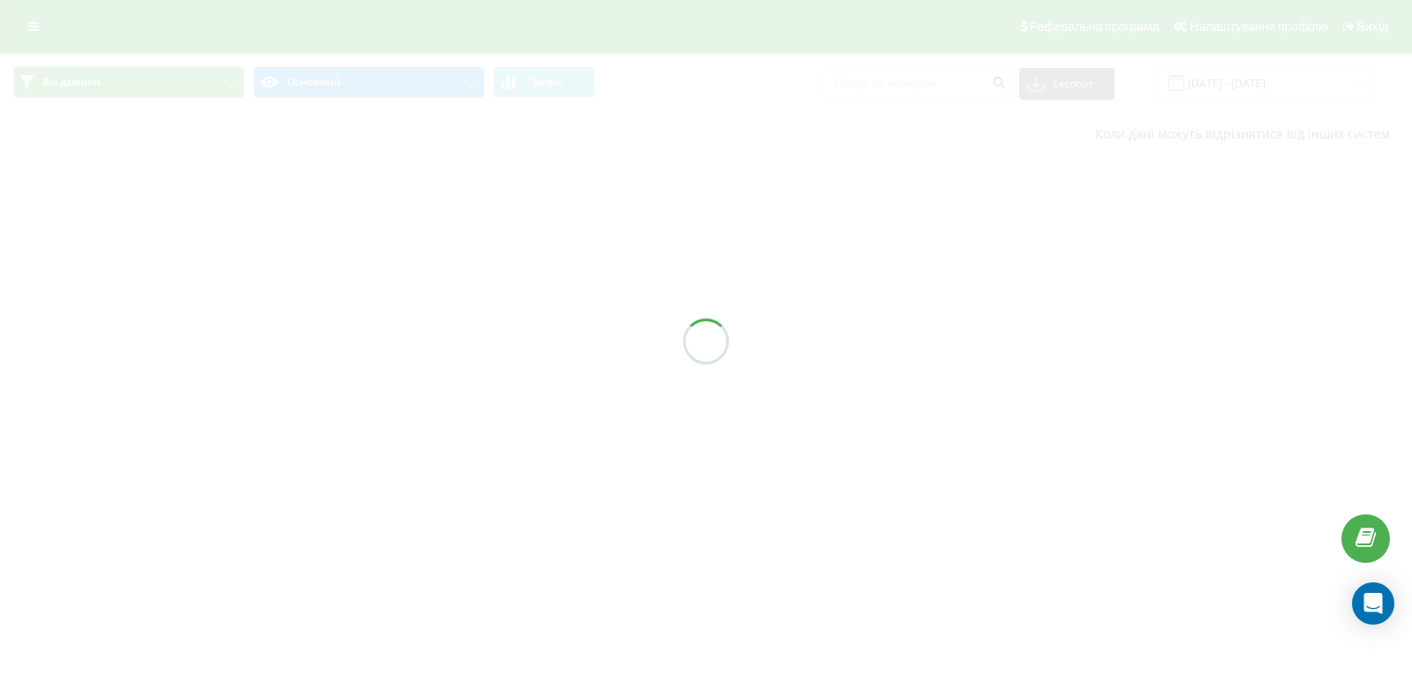
click at [374, 96] on div at bounding box center [706, 341] width 1412 height 682
